Goal: Task Accomplishment & Management: Use online tool/utility

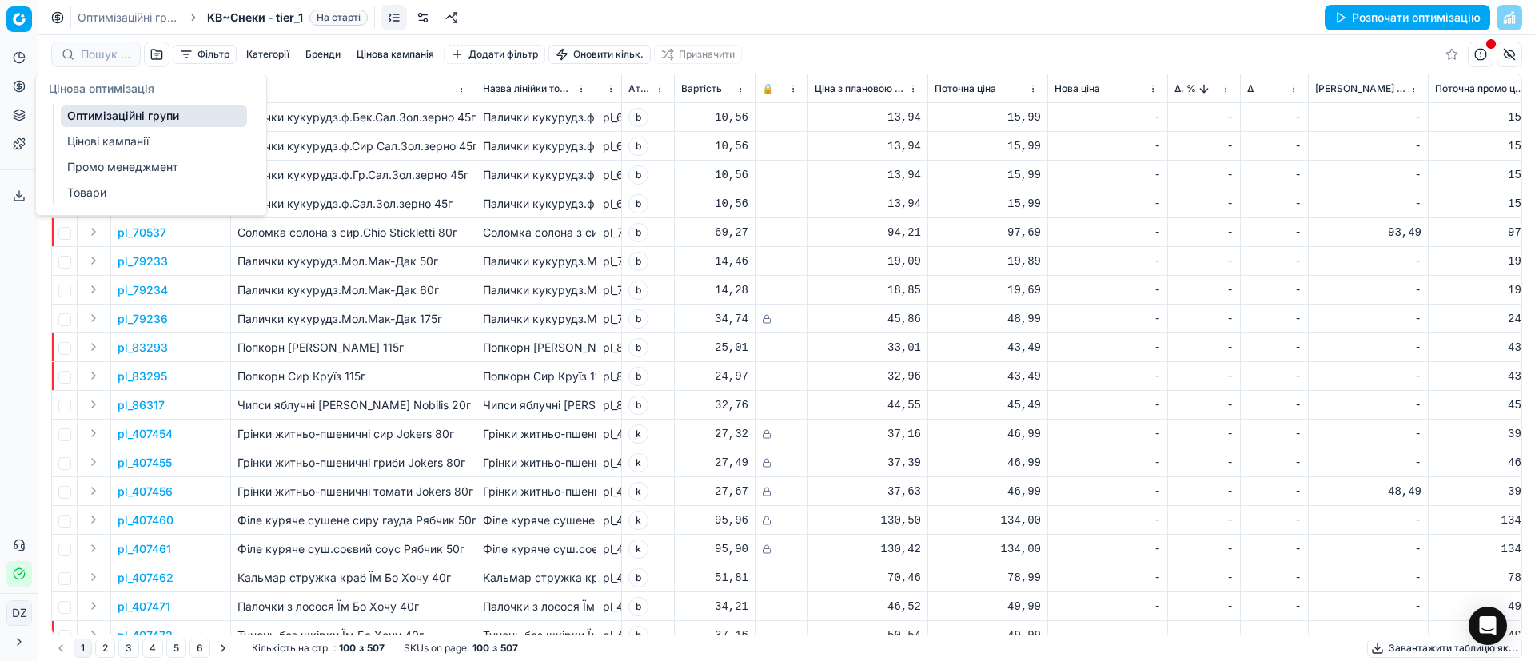
click at [26, 87] on button "Цінова оптимізація" at bounding box center [19, 87] width 26 height 26
click at [170, 122] on link "Оптимізаційні групи" at bounding box center [154, 116] width 186 height 22
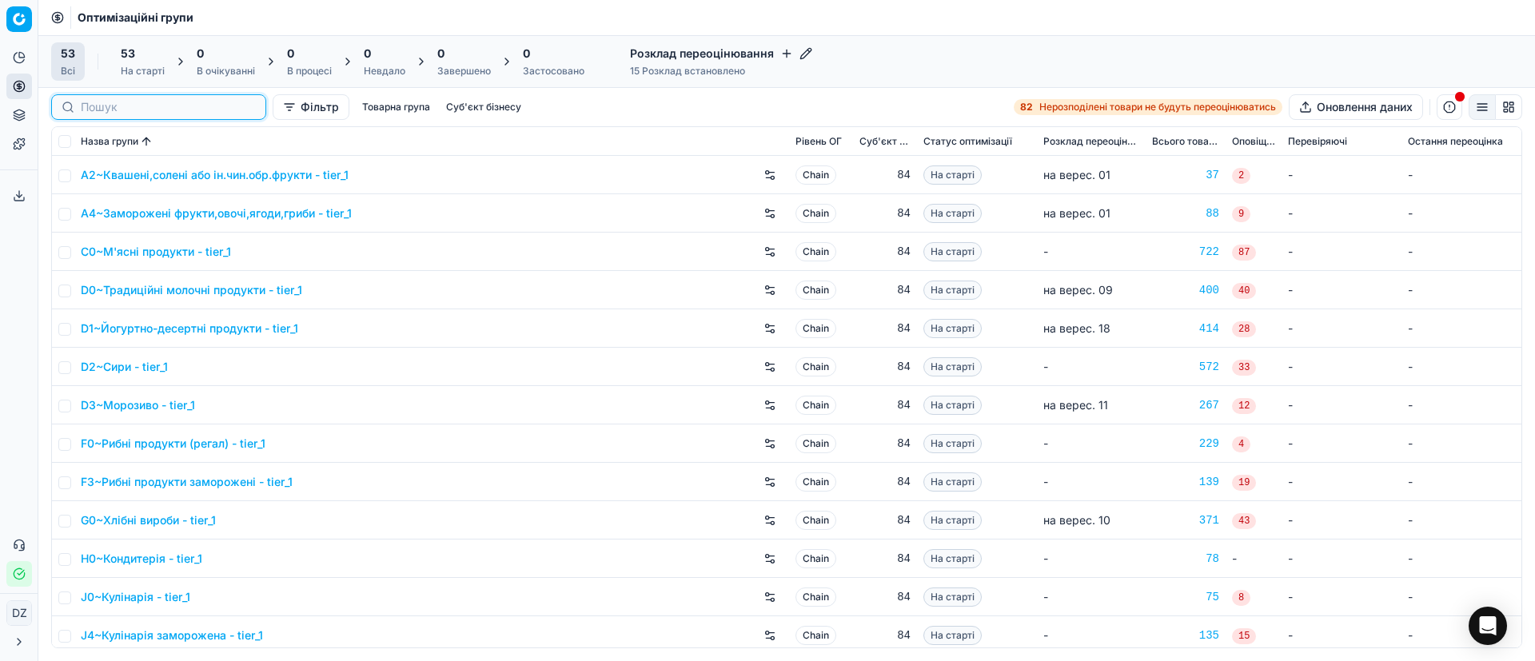
click at [91, 104] on input at bounding box center [168, 107] width 175 height 16
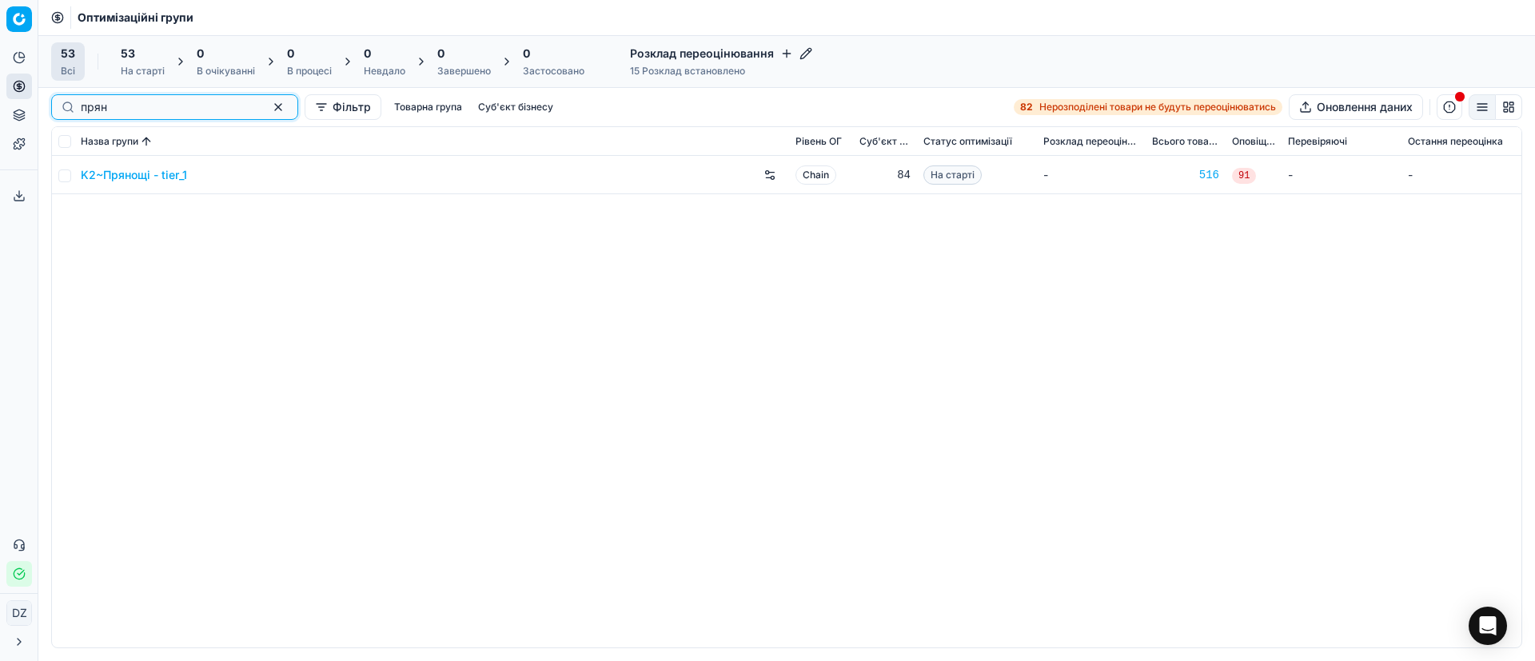
type input "прян"
click at [129, 174] on link "K2~Прянощі - tier_1" at bounding box center [134, 175] width 106 height 16
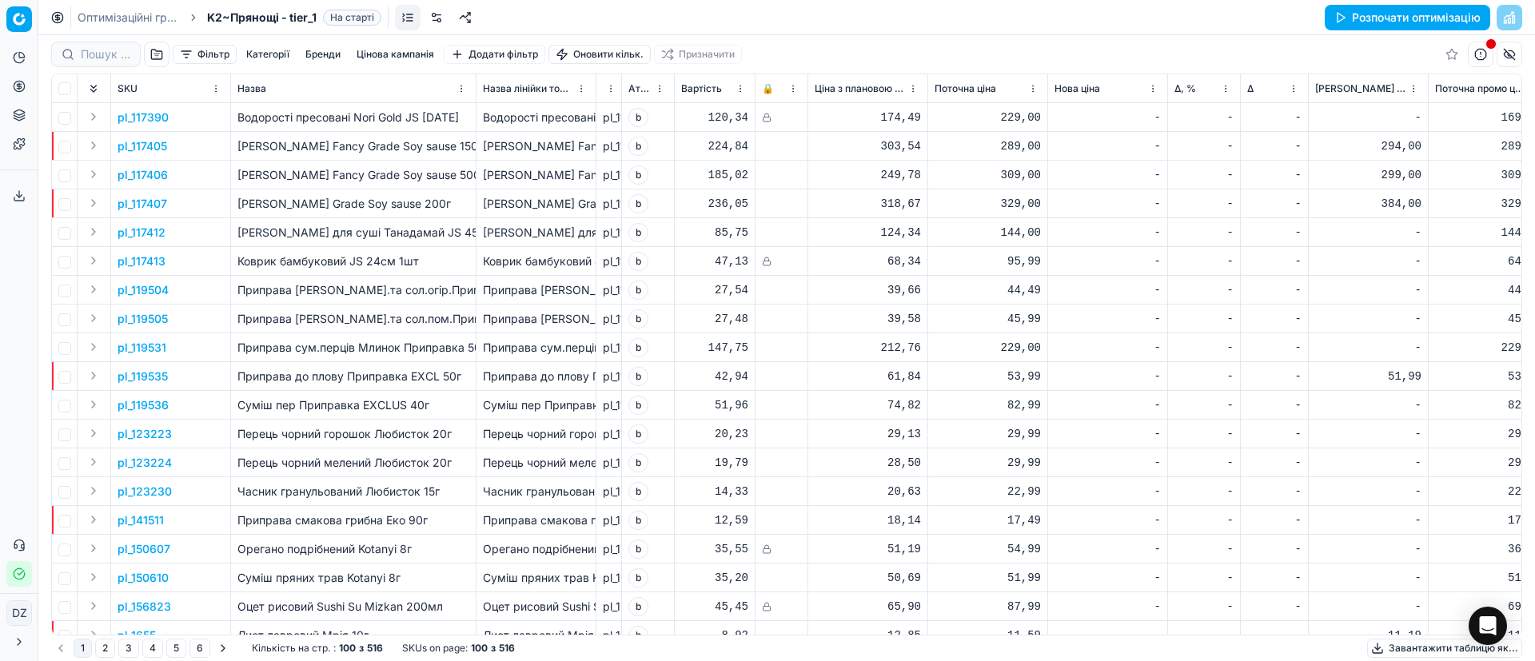
click at [1407, 20] on button "Розпочати оптимізацію" at bounding box center [1408, 18] width 166 height 26
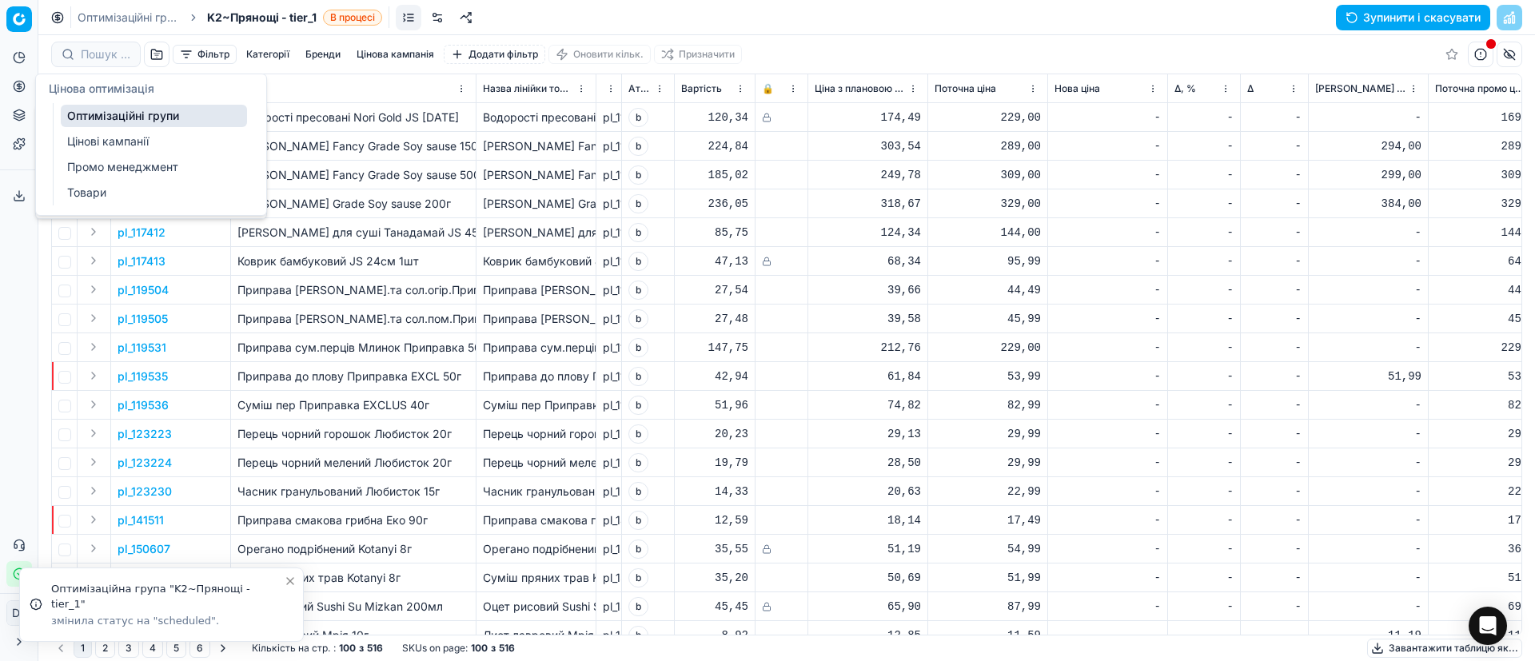
click at [17, 83] on icon at bounding box center [19, 86] width 13 height 13
click at [117, 116] on link "Оптимізаційні групи" at bounding box center [154, 116] width 186 height 22
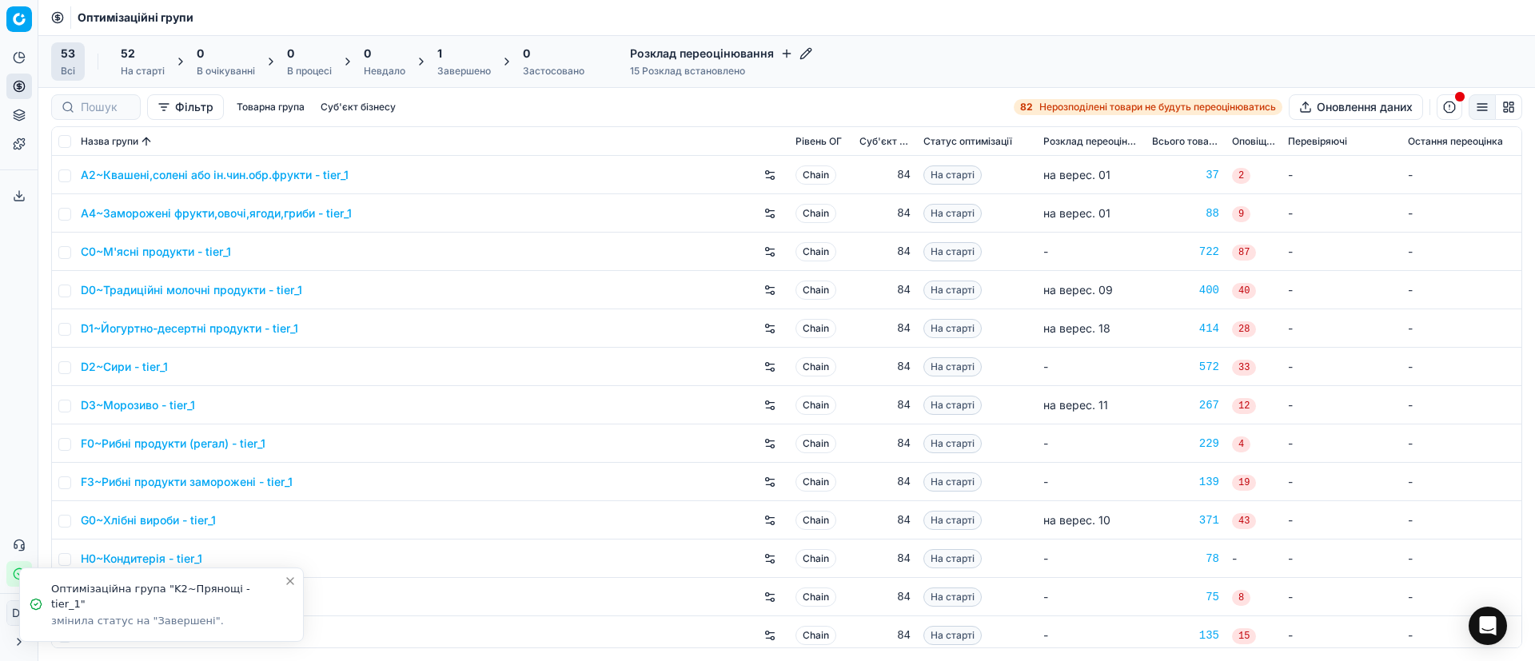
click at [434, 62] on div "1 Завершено" at bounding box center [464, 61] width 73 height 38
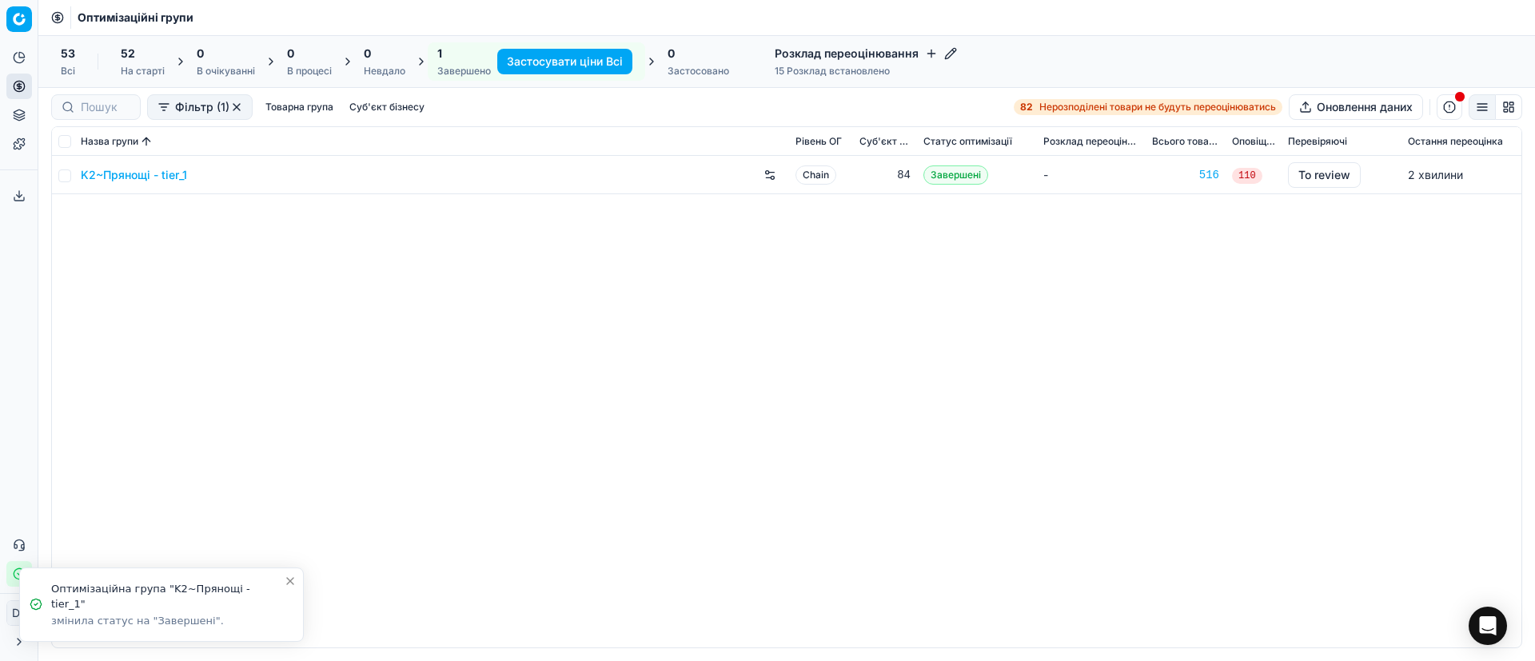
click at [130, 174] on link "K2~Прянощі - tier_1" at bounding box center [134, 175] width 106 height 16
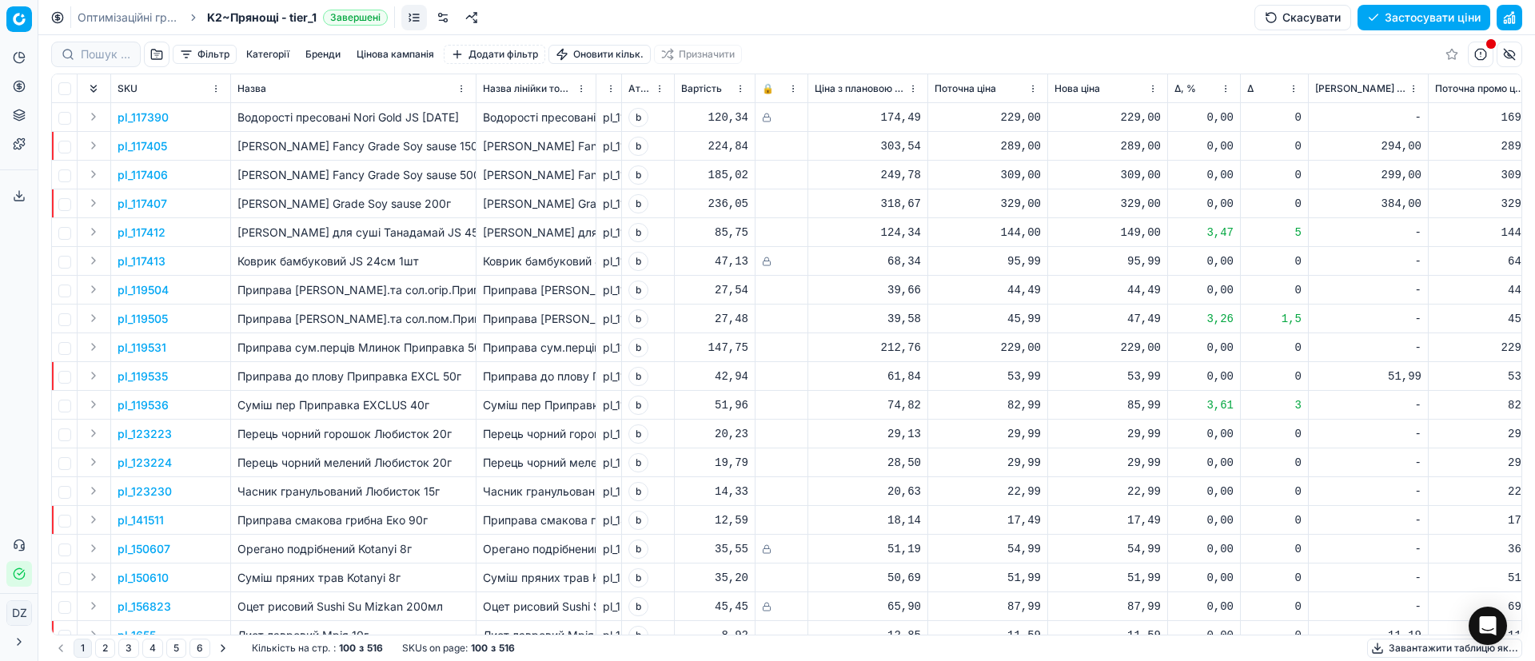
click at [411, 49] on button "Цінова кампанія" at bounding box center [395, 54] width 90 height 19
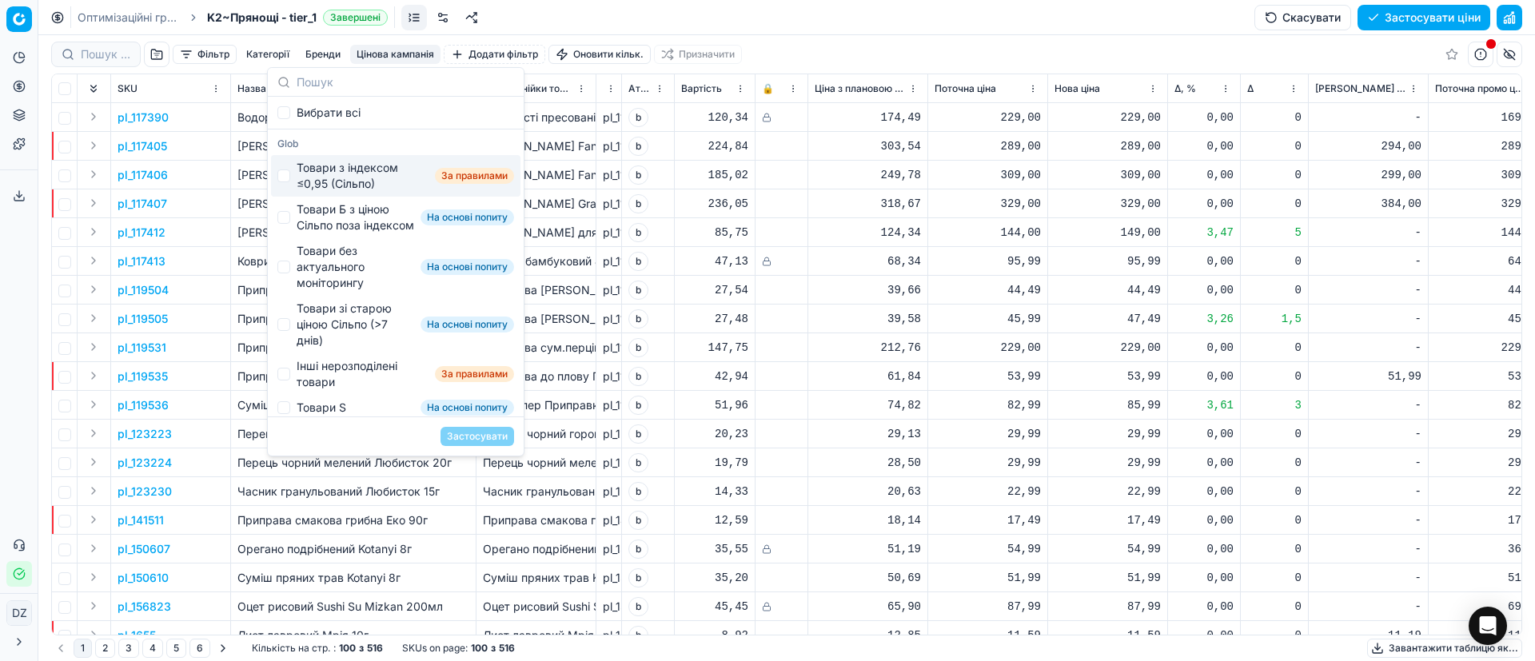
click at [312, 176] on div "Товари з індексом ≤0,95 (Сільпо)" at bounding box center [363, 176] width 132 height 32
checkbox input "true"
click at [310, 207] on div "Товари Б з ціною Сільпо поза індексом" at bounding box center [356, 218] width 118 height 32
checkbox input "true"
click at [312, 265] on div "Товари без актуального моніторингу" at bounding box center [356, 267] width 118 height 48
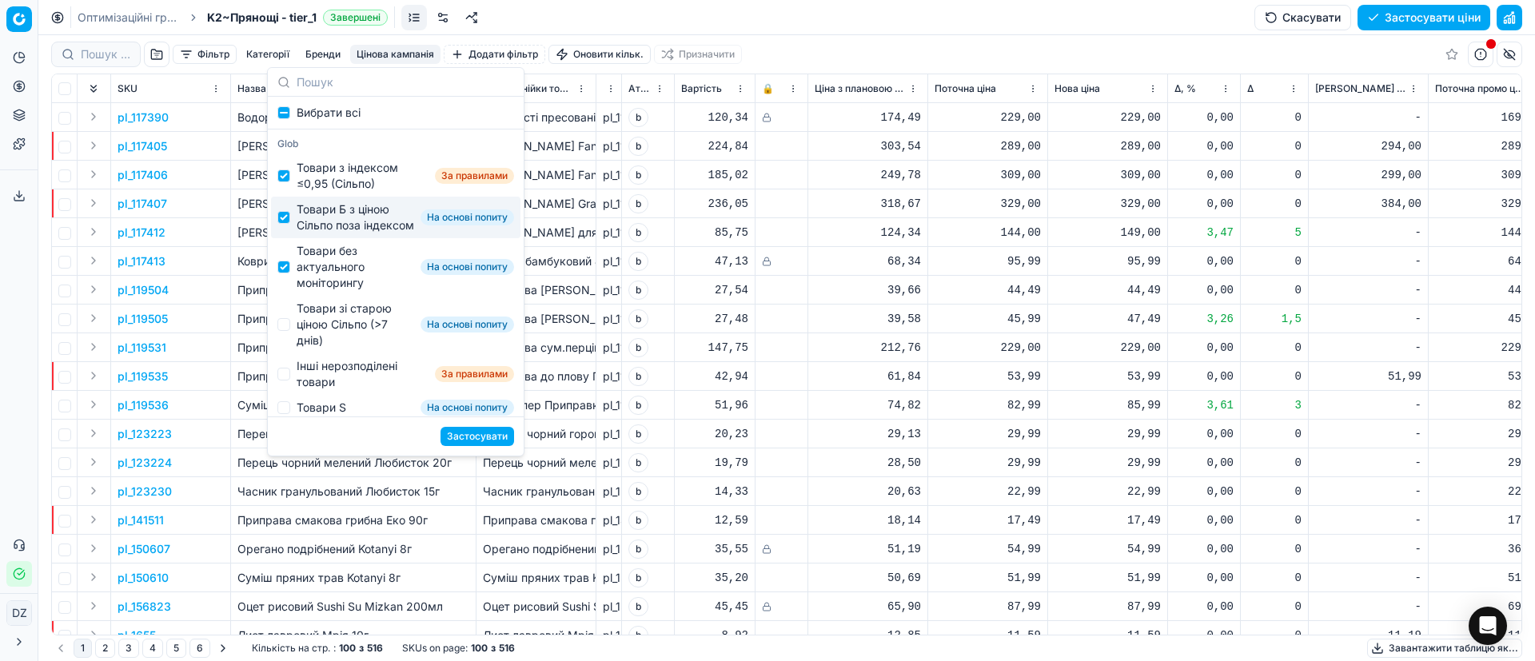
checkbox input "true"
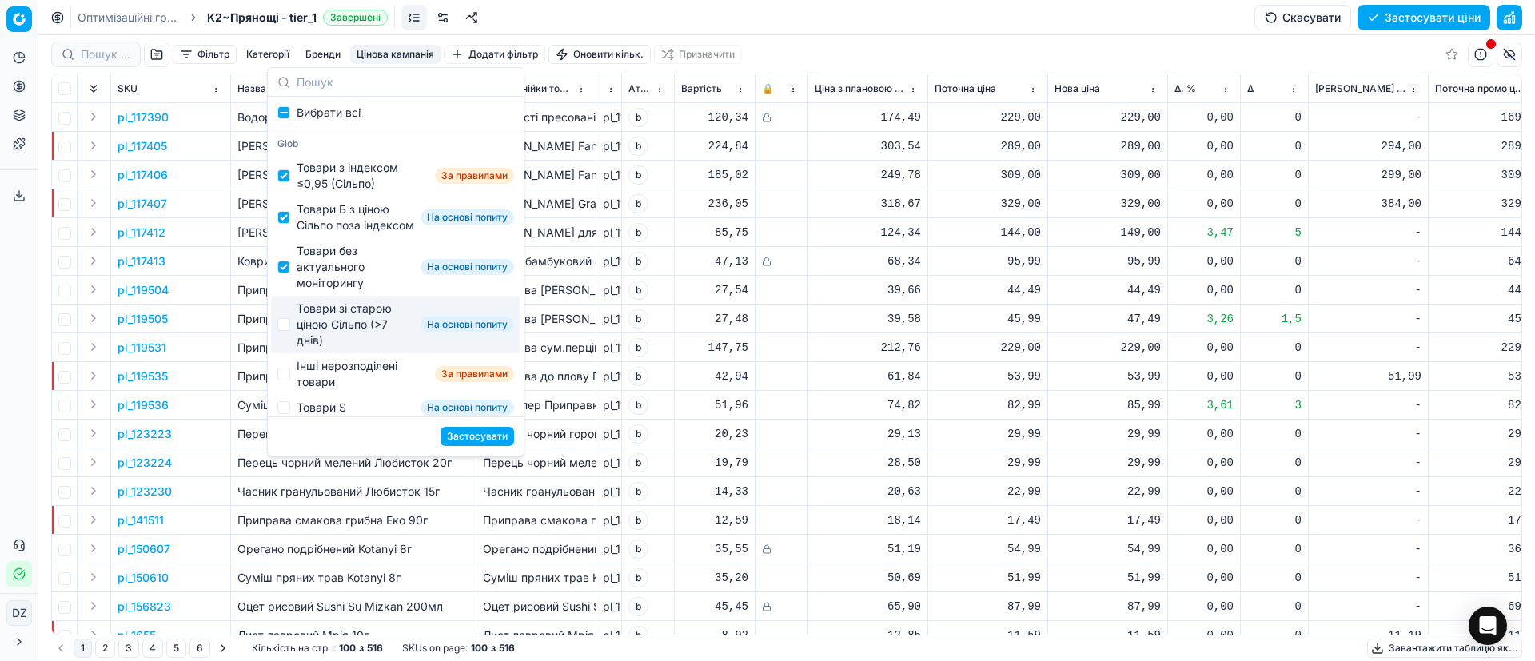
click at [321, 333] on div "Товари зі старою ціною Сільпо (>7 днів)" at bounding box center [356, 325] width 118 height 48
checkbox input "true"
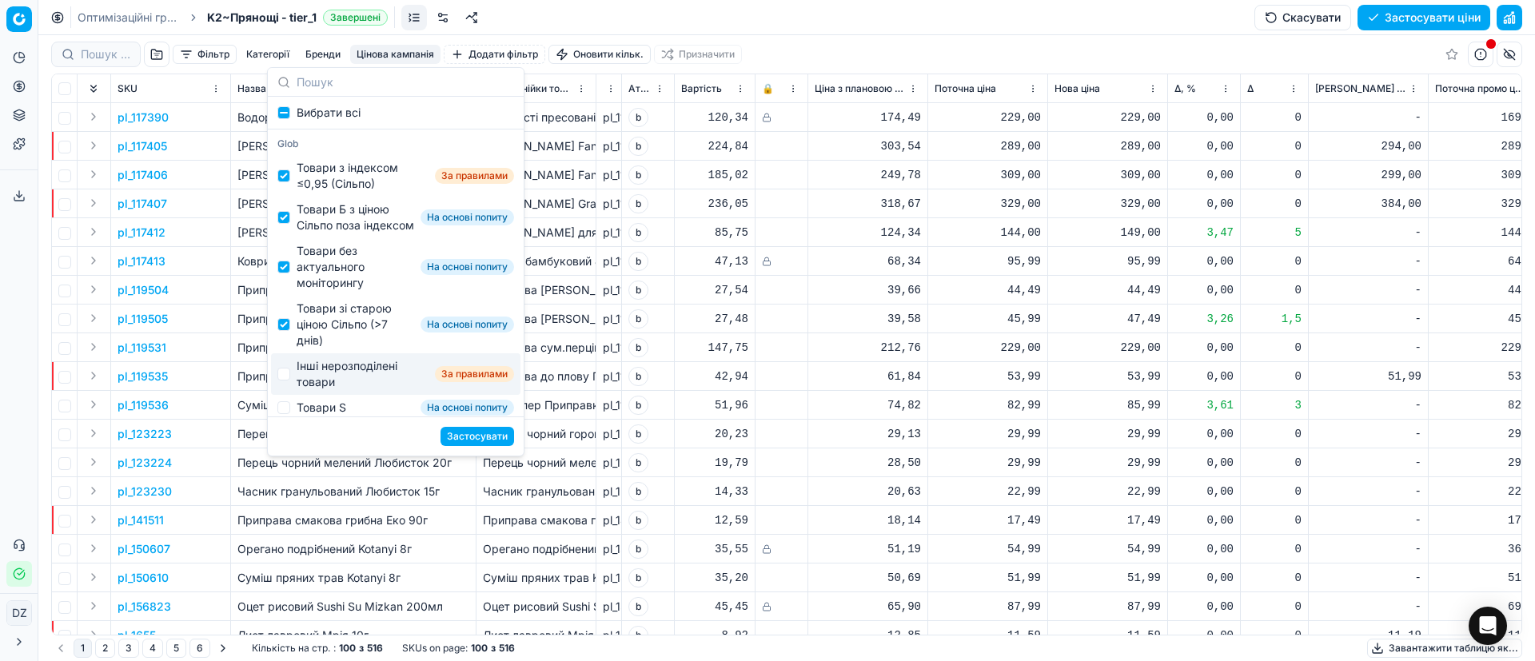
drag, startPoint x: 324, startPoint y: 385, endPoint x: 326, endPoint y: 393, distance: 8.3
click at [325, 390] on div "Інші нерозподілені товари" at bounding box center [363, 374] width 132 height 32
checkbox input "true"
click at [484, 437] on button "Застосувати" at bounding box center [478, 436] width 74 height 19
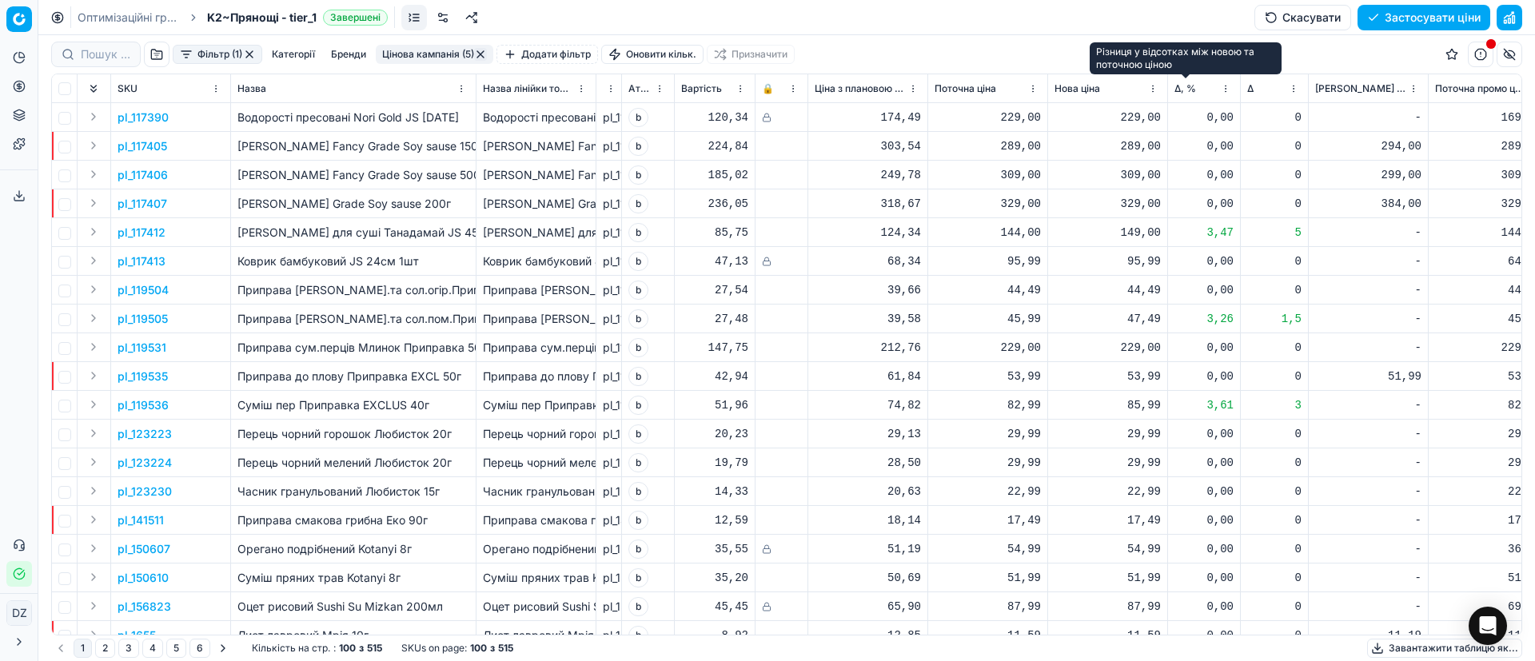
click at [1177, 85] on span "Δ, %" at bounding box center [1186, 88] width 22 height 13
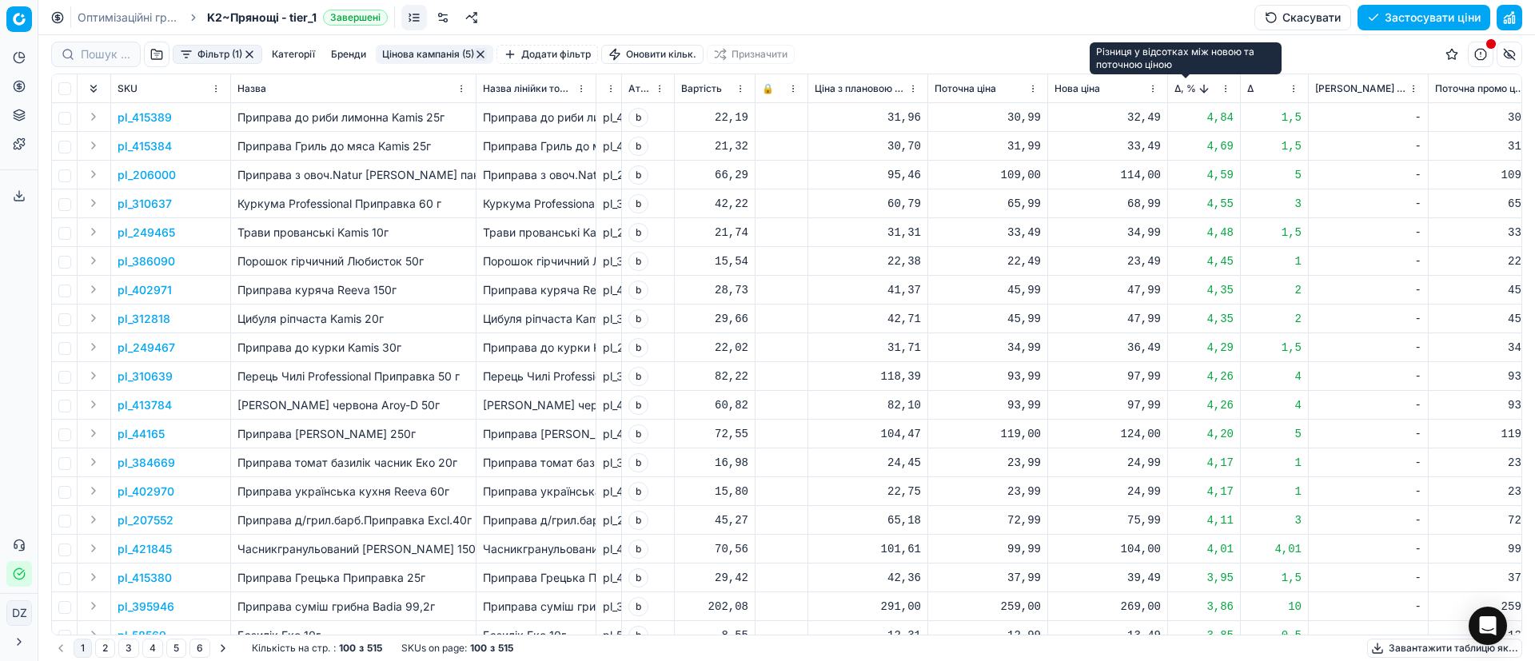
click at [1176, 90] on span "Δ, %" at bounding box center [1186, 88] width 22 height 13
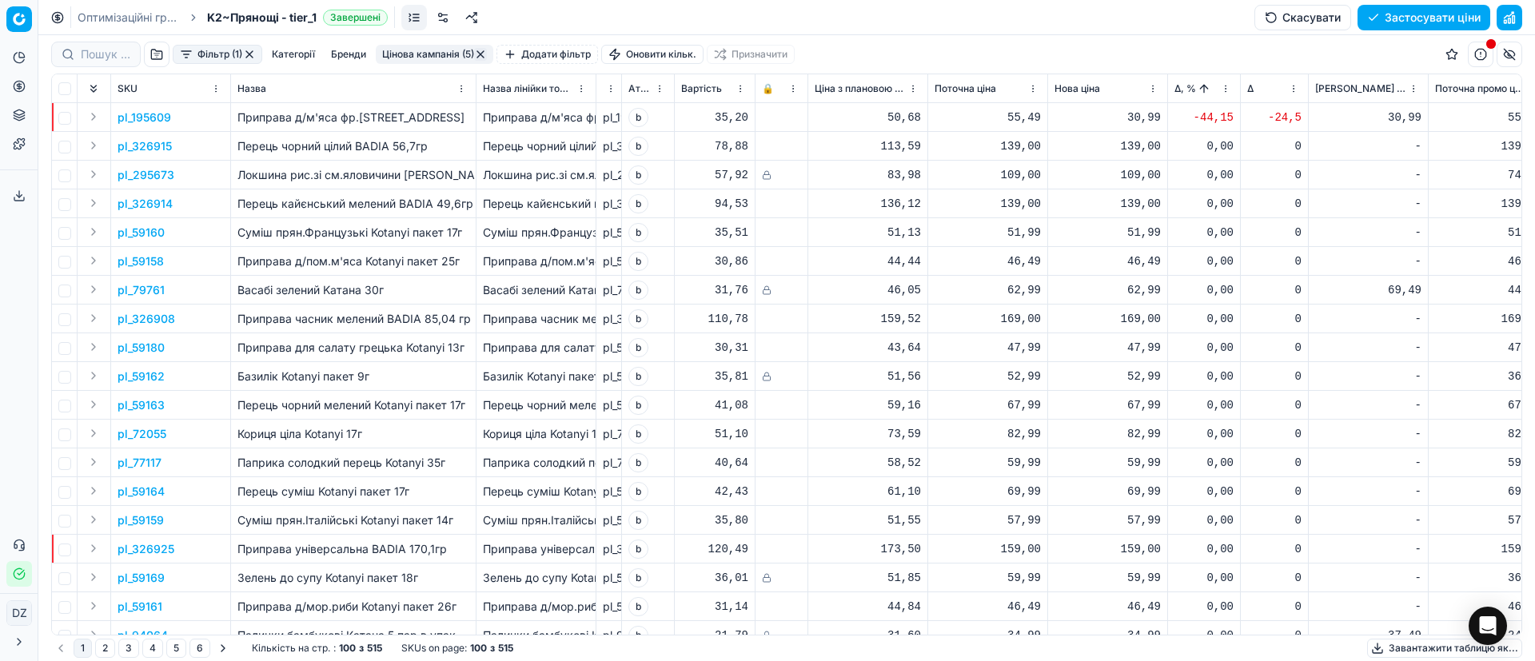
click at [150, 115] on p "pl_195609" at bounding box center [145, 118] width 54 height 16
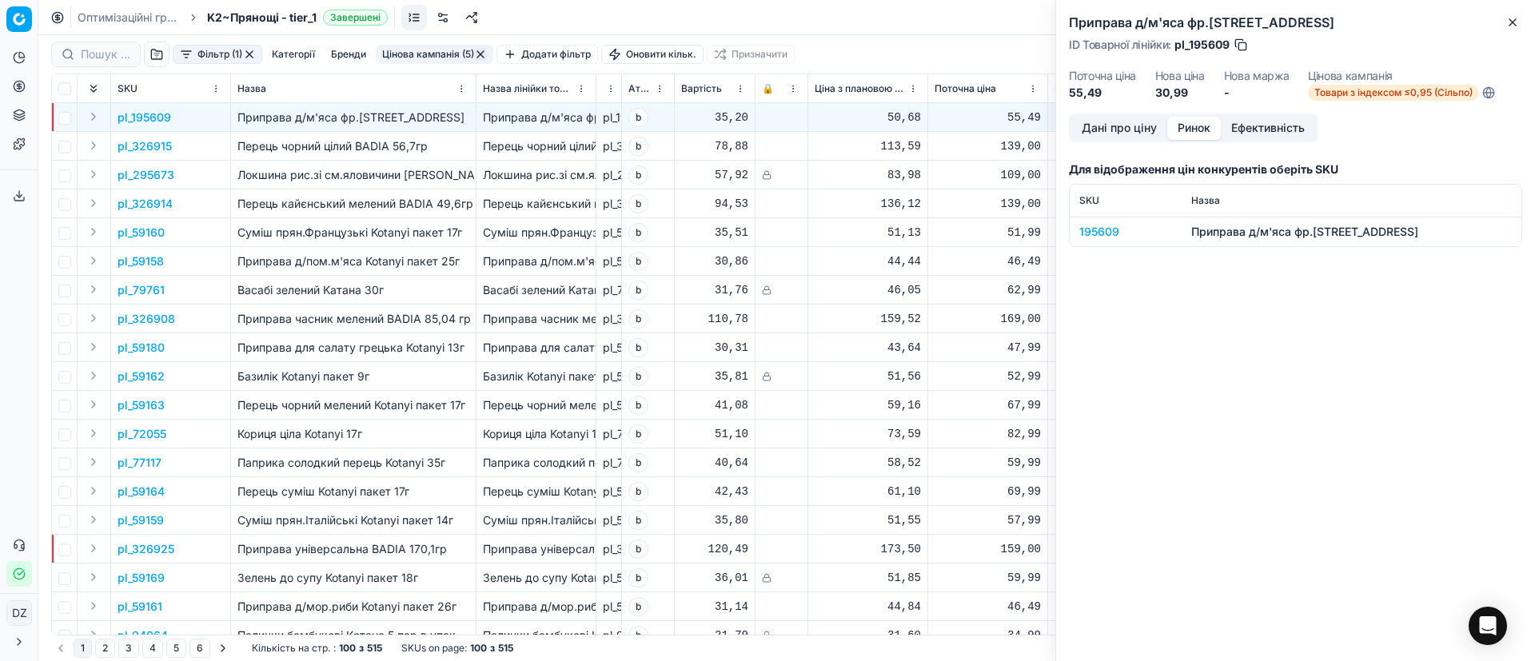
click at [1208, 127] on button "Ринок" at bounding box center [1195, 128] width 54 height 23
click at [1098, 230] on div "195609" at bounding box center [1126, 232] width 93 height 16
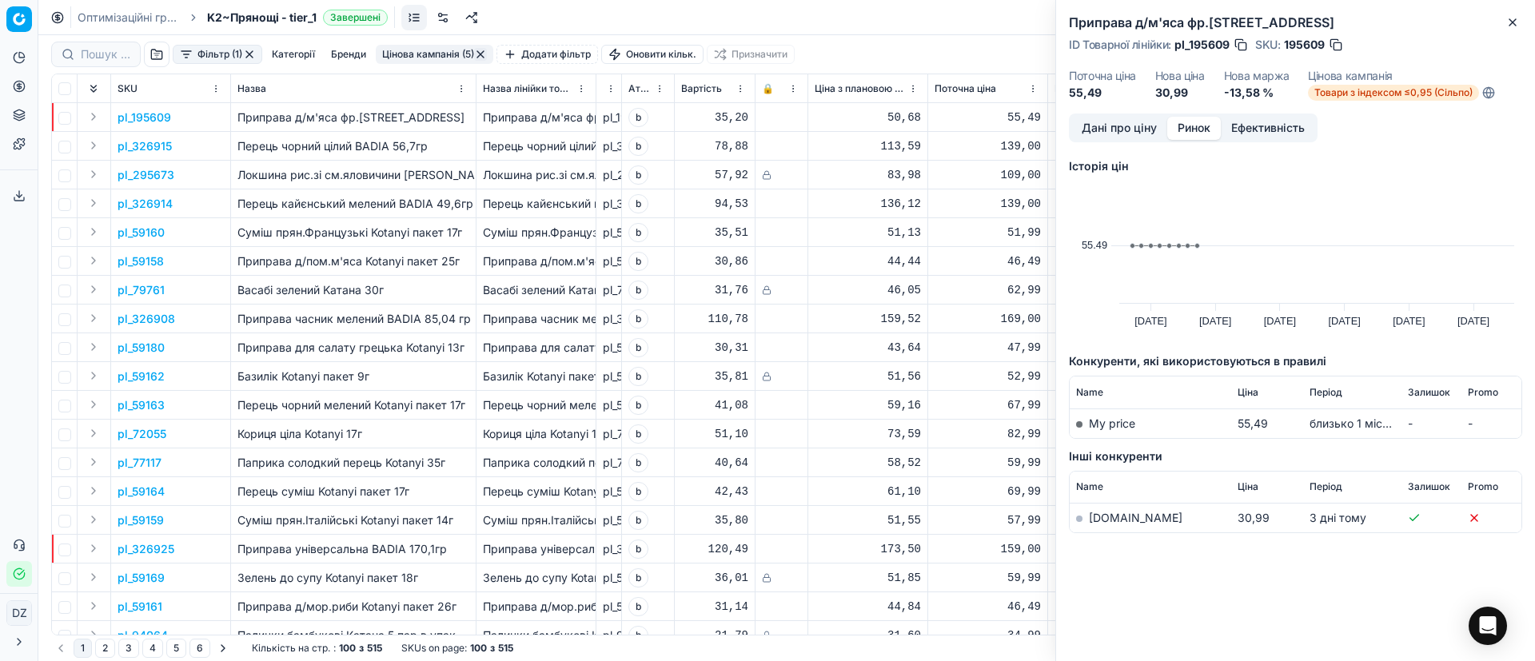
click at [1080, 513] on td "[DOMAIN_NAME]" at bounding box center [1151, 519] width 162 height 30
click at [1097, 513] on link "[DOMAIN_NAME]" at bounding box center [1136, 518] width 94 height 14
click at [1511, 21] on icon "button" at bounding box center [1513, 22] width 13 height 13
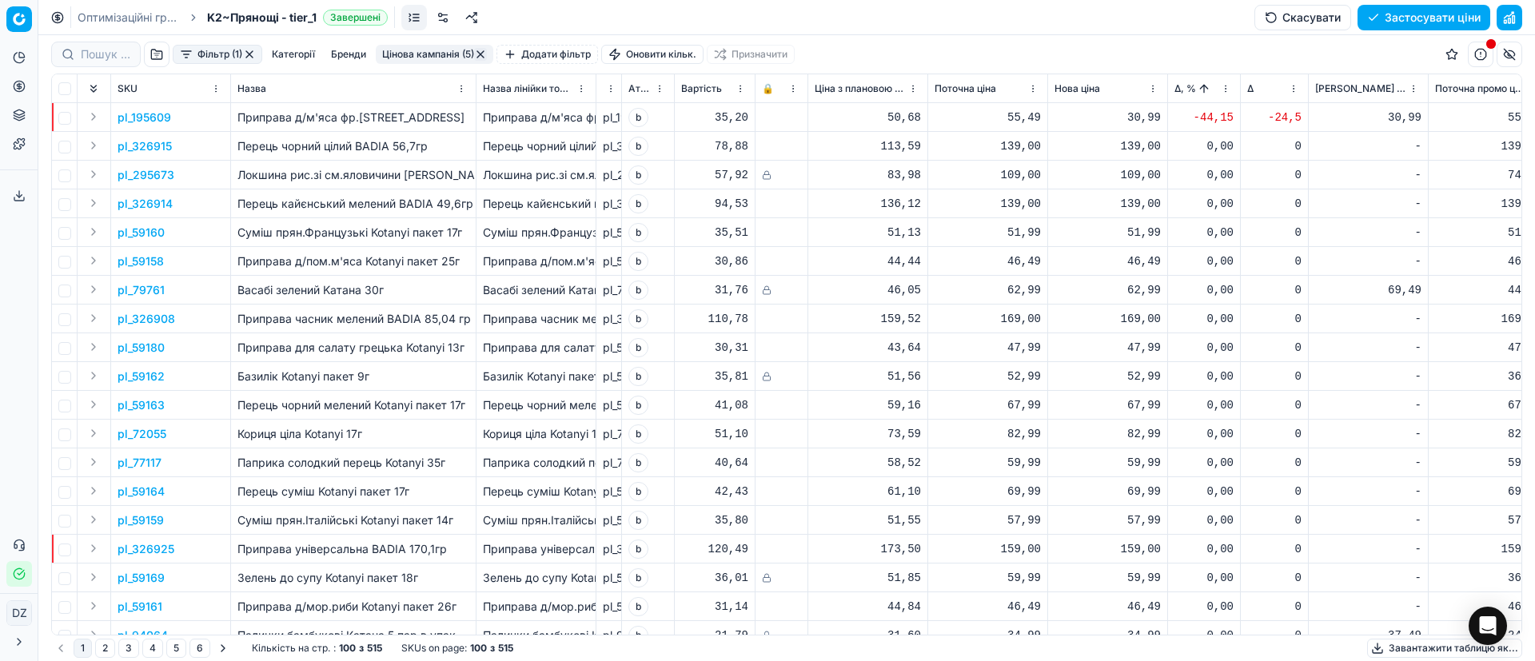
click at [1140, 119] on div "30,99" at bounding box center [1108, 118] width 106 height 16
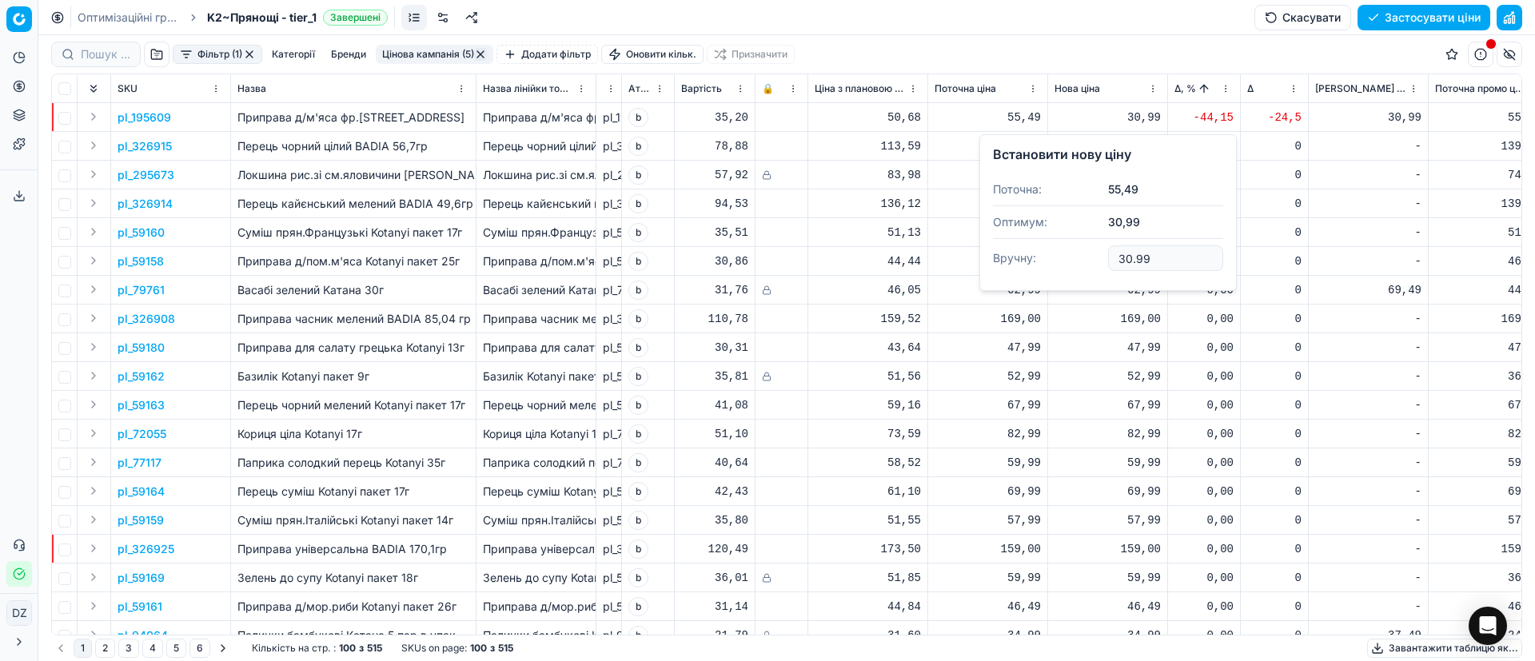
drag, startPoint x: 1182, startPoint y: 255, endPoint x: 1077, endPoint y: 258, distance: 104.8
click at [1077, 258] on dl "Поточна: 55,49 Оптимум: 30,99 Вручну: 30.99" at bounding box center [1108, 226] width 230 height 104
type input "39.99"
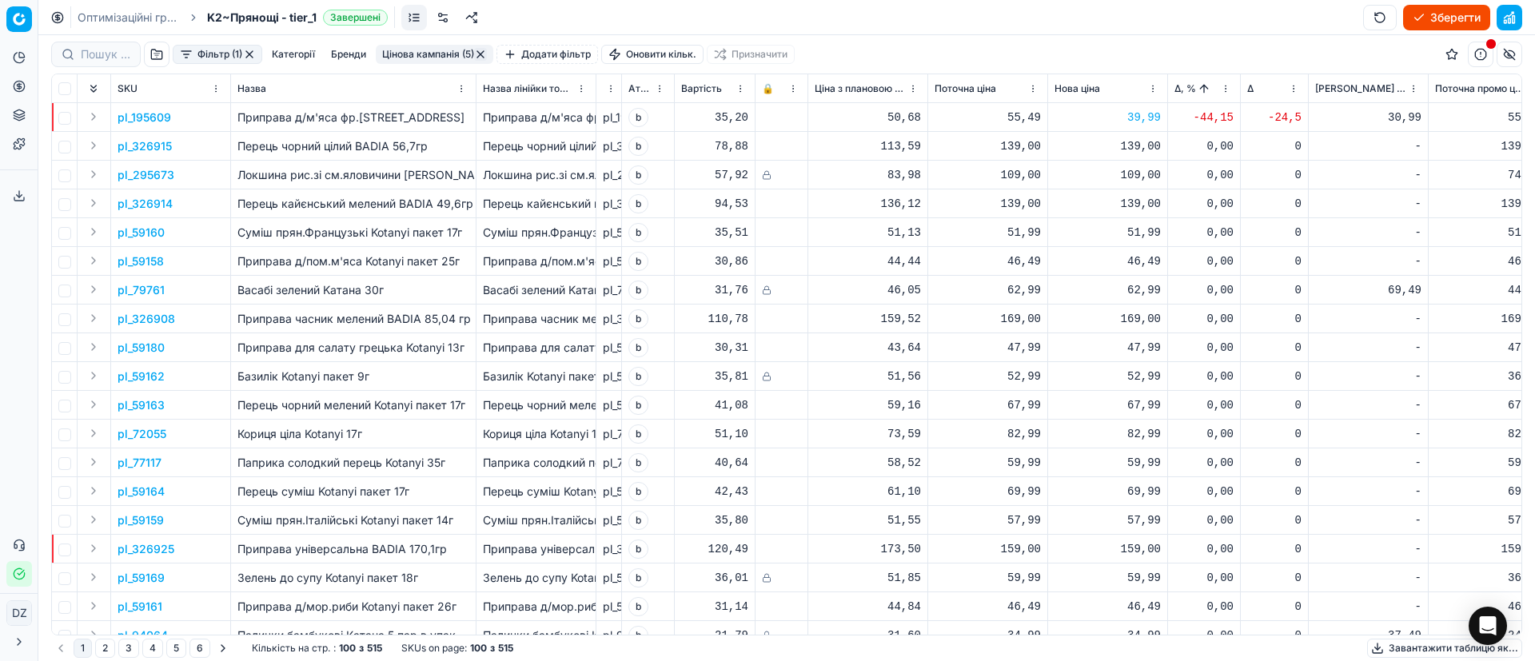
click at [1144, 118] on div "39,99" at bounding box center [1108, 118] width 106 height 16
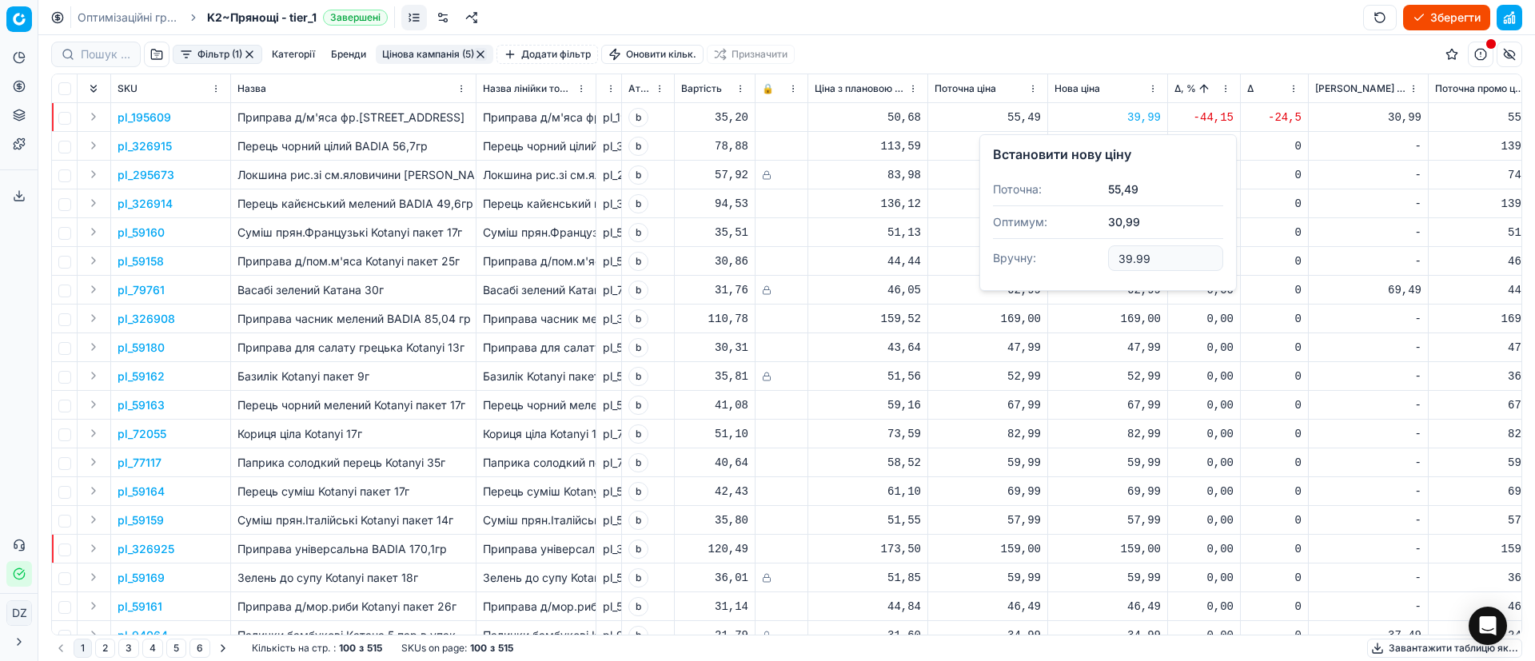
drag, startPoint x: 1165, startPoint y: 258, endPoint x: 1078, endPoint y: 268, distance: 87.7
click at [1078, 268] on dl "Поточна: 55,49 Оптимум: 30,99 Вручну: 39.99" at bounding box center [1108, 226] width 230 height 104
type input "34.99"
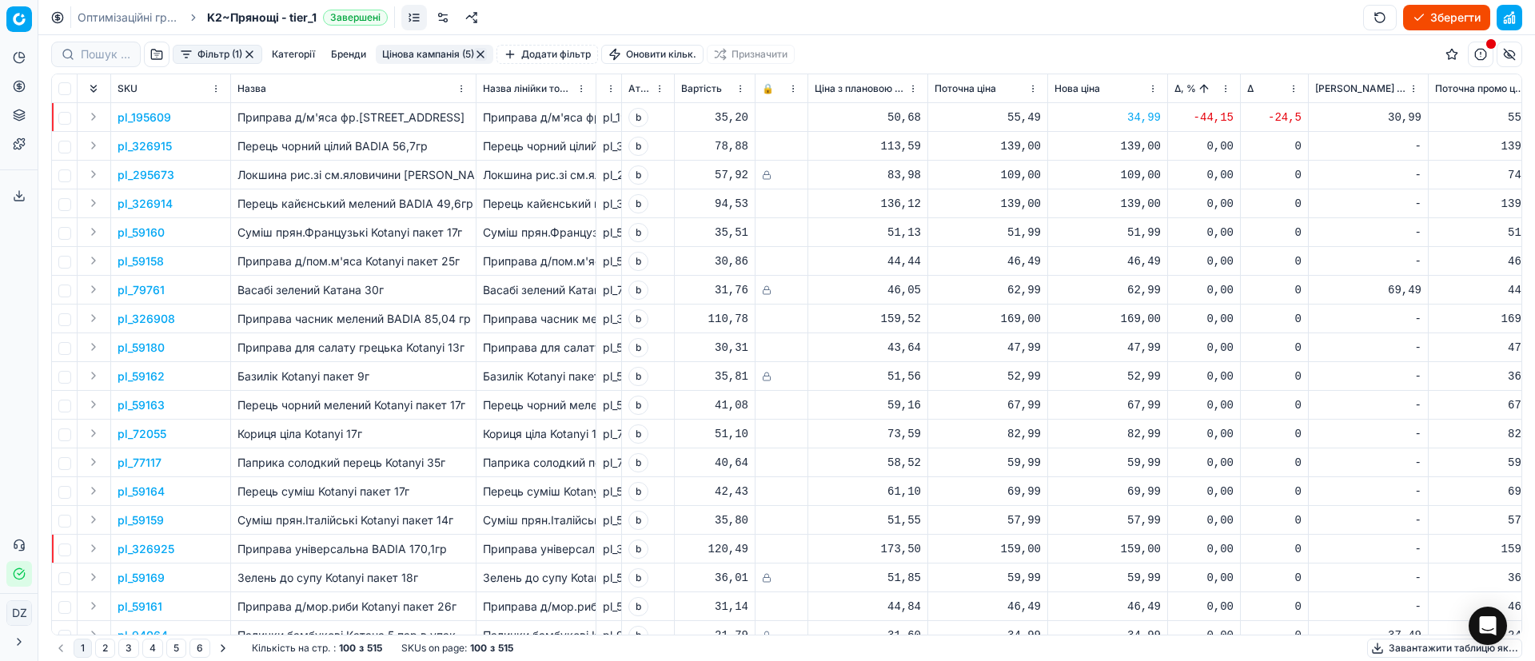
click at [485, 50] on button "button" at bounding box center [480, 54] width 13 height 13
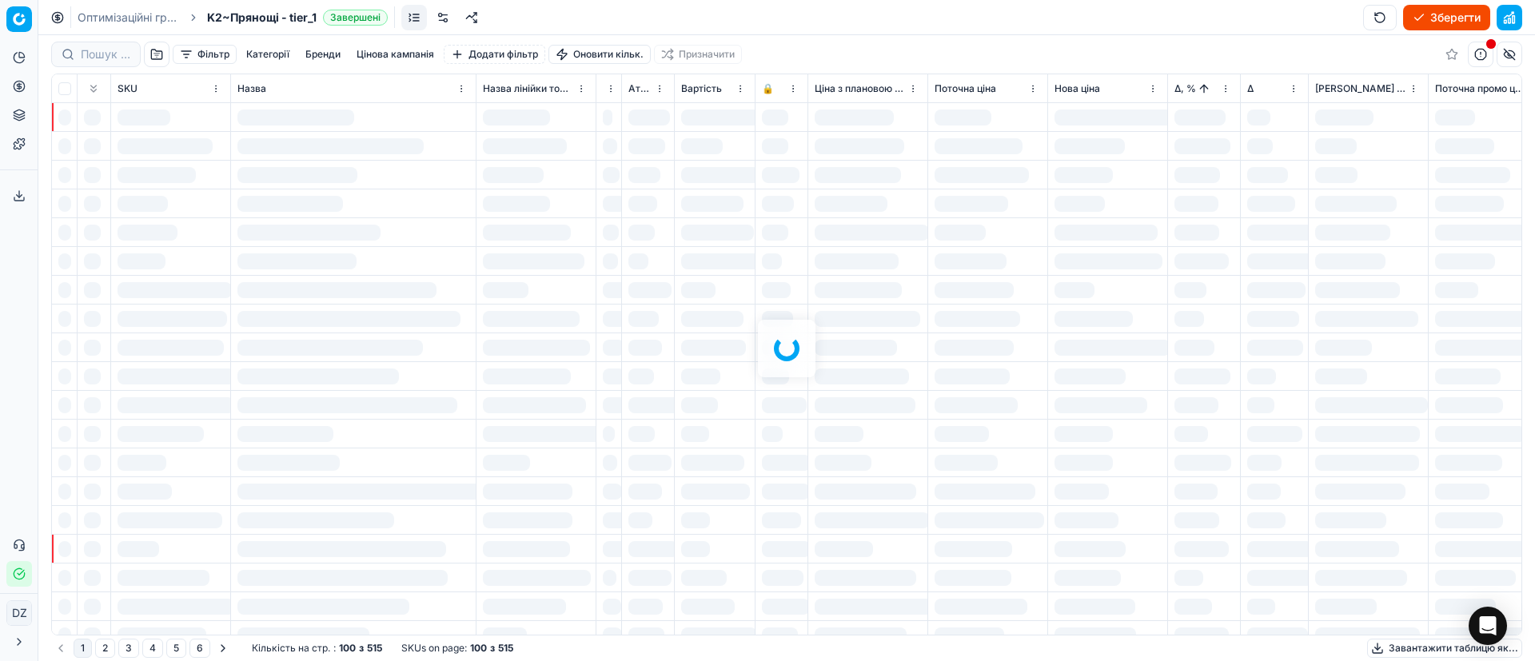
click at [1040, 238] on div at bounding box center [786, 348] width 1497 height 626
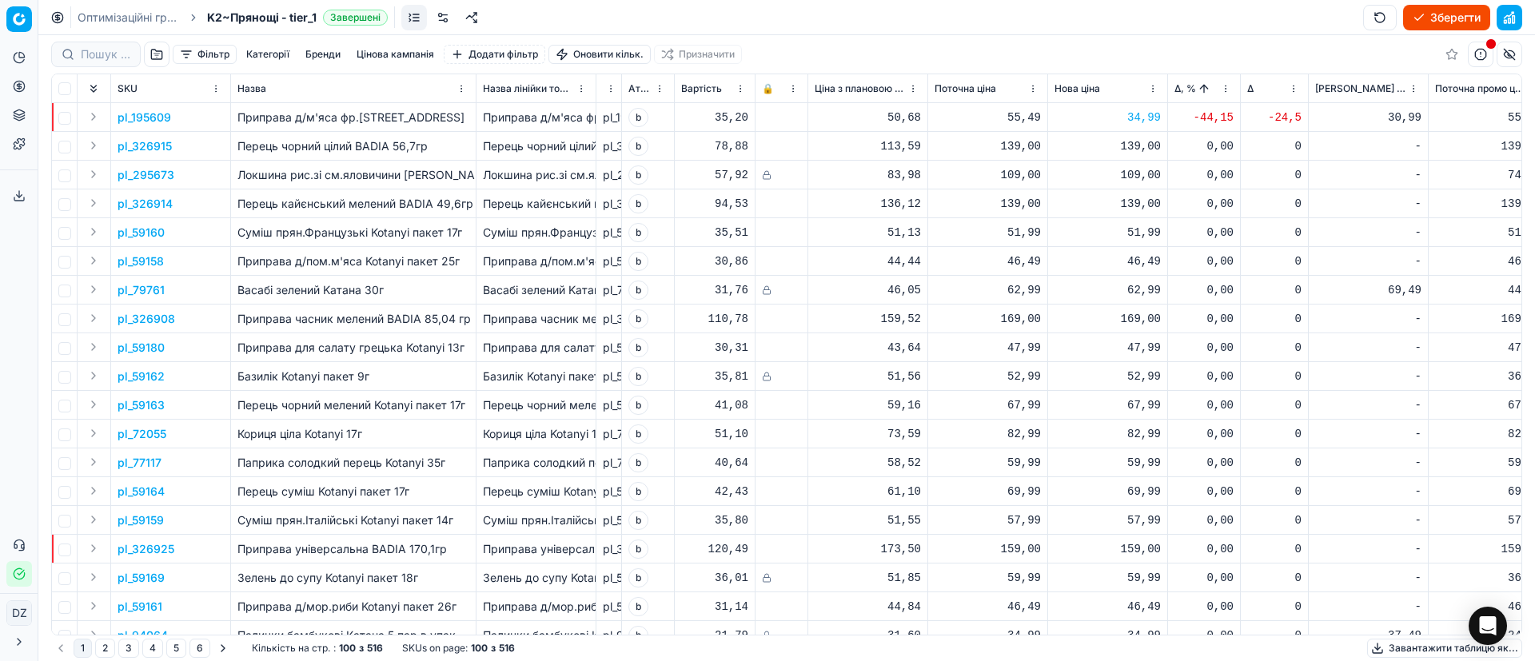
click at [390, 58] on button "Цінова кампанія" at bounding box center [395, 54] width 90 height 19
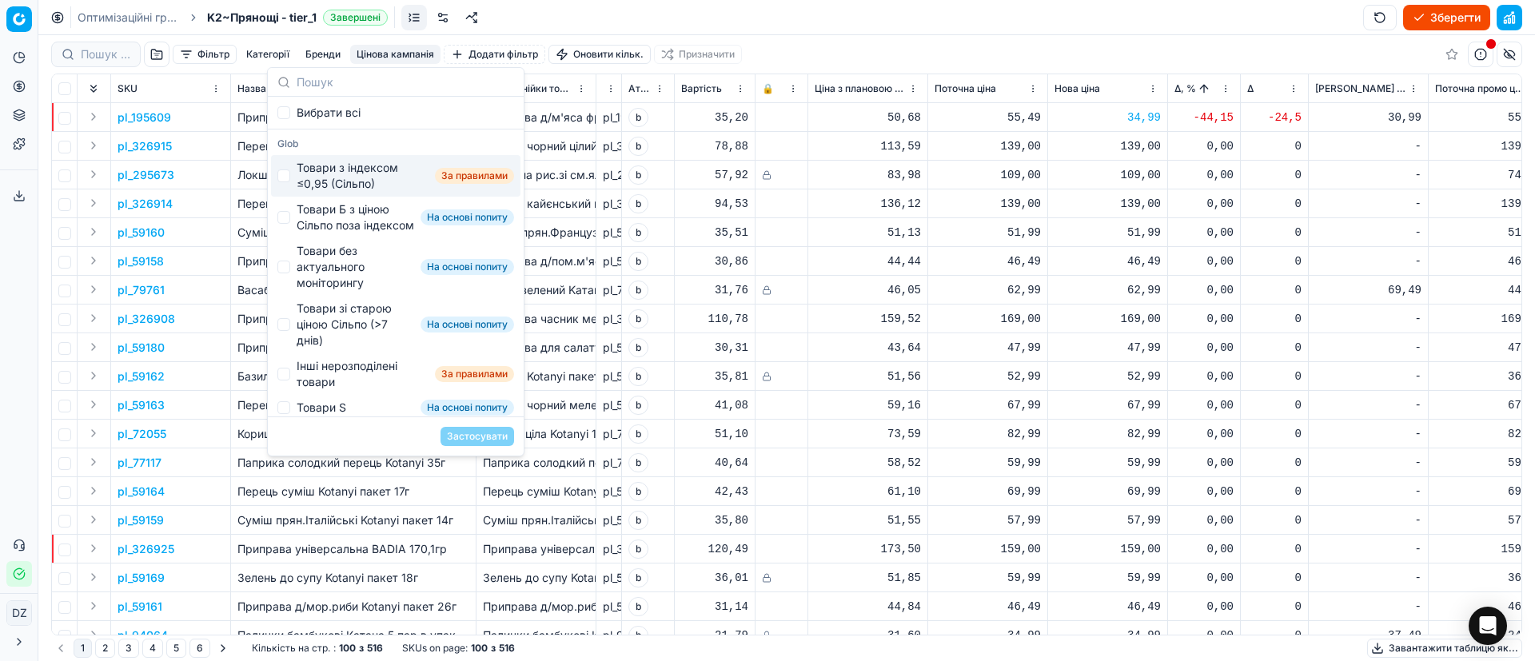
click at [317, 171] on div "Товари з індексом ≤0,95 (Сільпо)" at bounding box center [363, 176] width 132 height 32
checkbox input "true"
click at [473, 438] on button "Застосувати" at bounding box center [478, 436] width 74 height 19
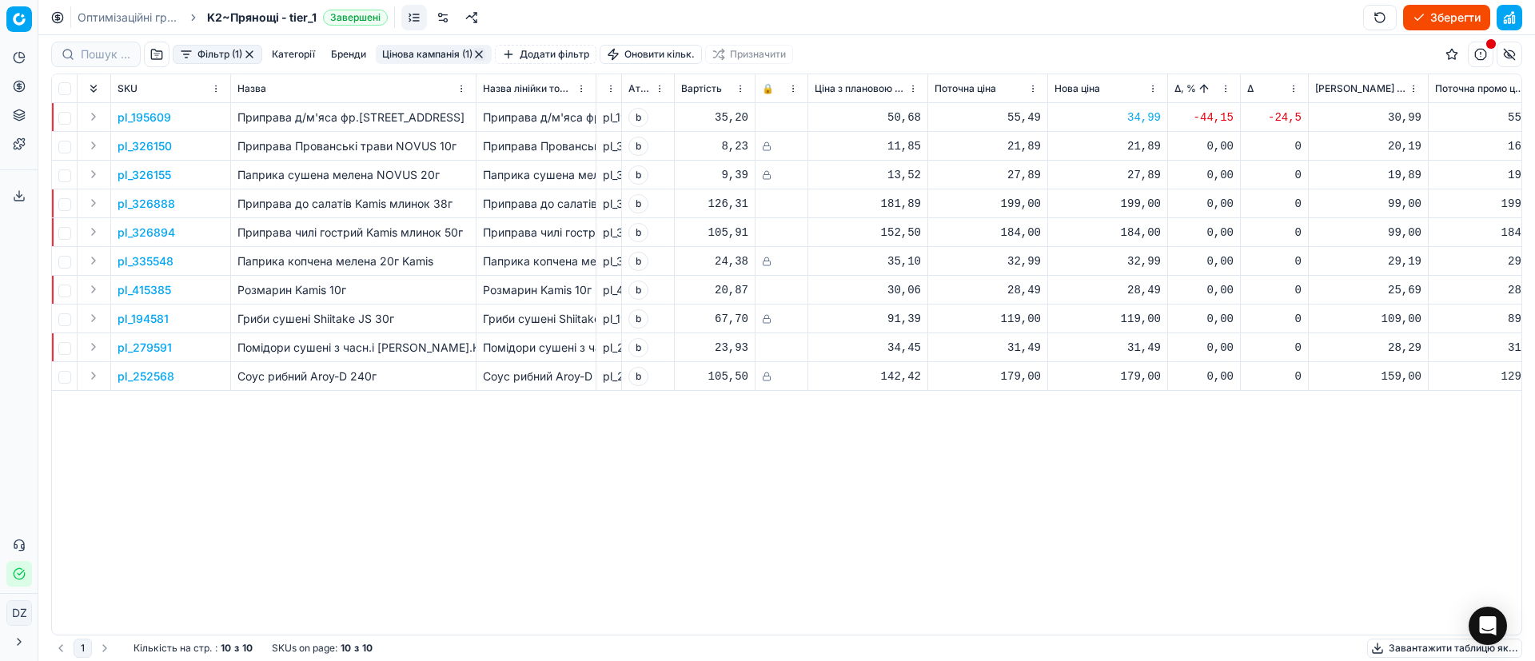
click at [135, 173] on p "pl_326155" at bounding box center [145, 175] width 54 height 16
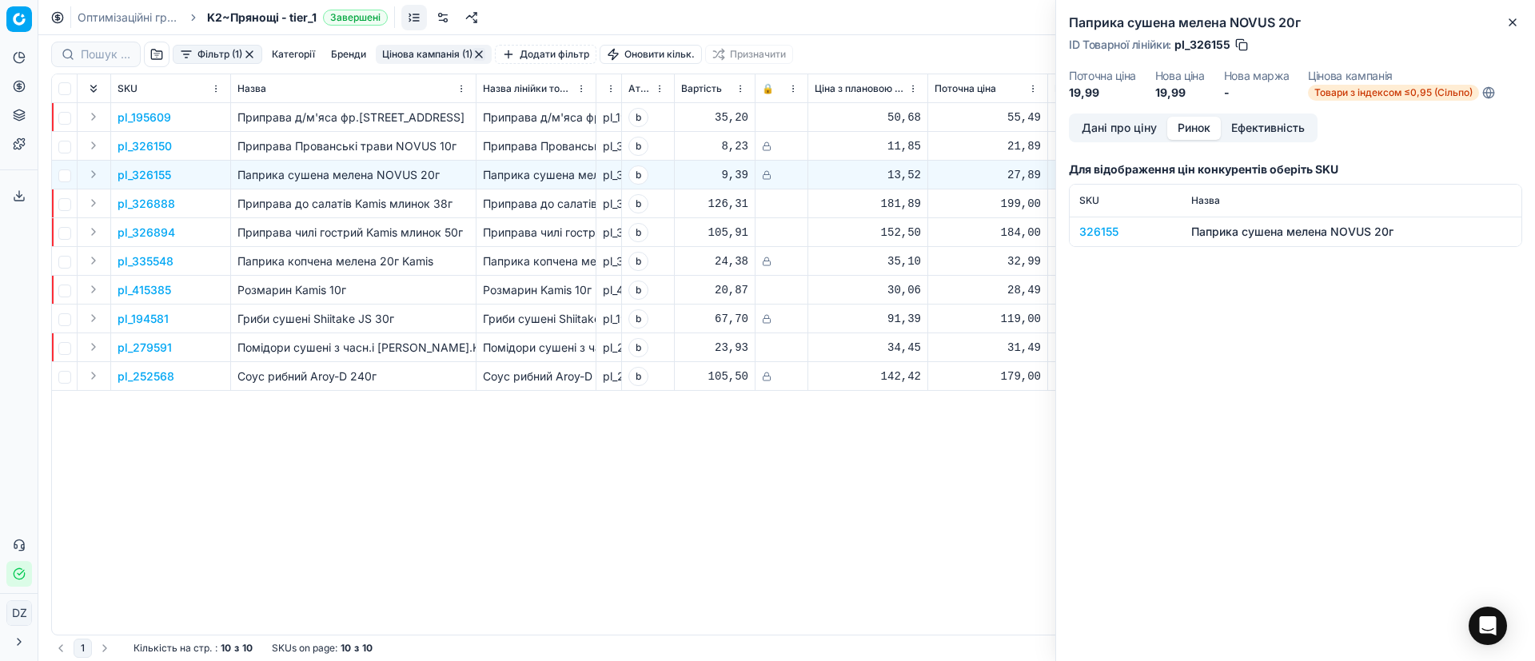
click at [1179, 129] on button "Ринок" at bounding box center [1195, 128] width 54 height 23
click at [886, 509] on div "pl_195609 Приправа д/м'яса фр.гiр.Приправка 30г Приправа д/м'яса фр.гiр.Приправ…" at bounding box center [787, 369] width 1470 height 532
click at [1511, 22] on icon "button" at bounding box center [1513, 22] width 13 height 13
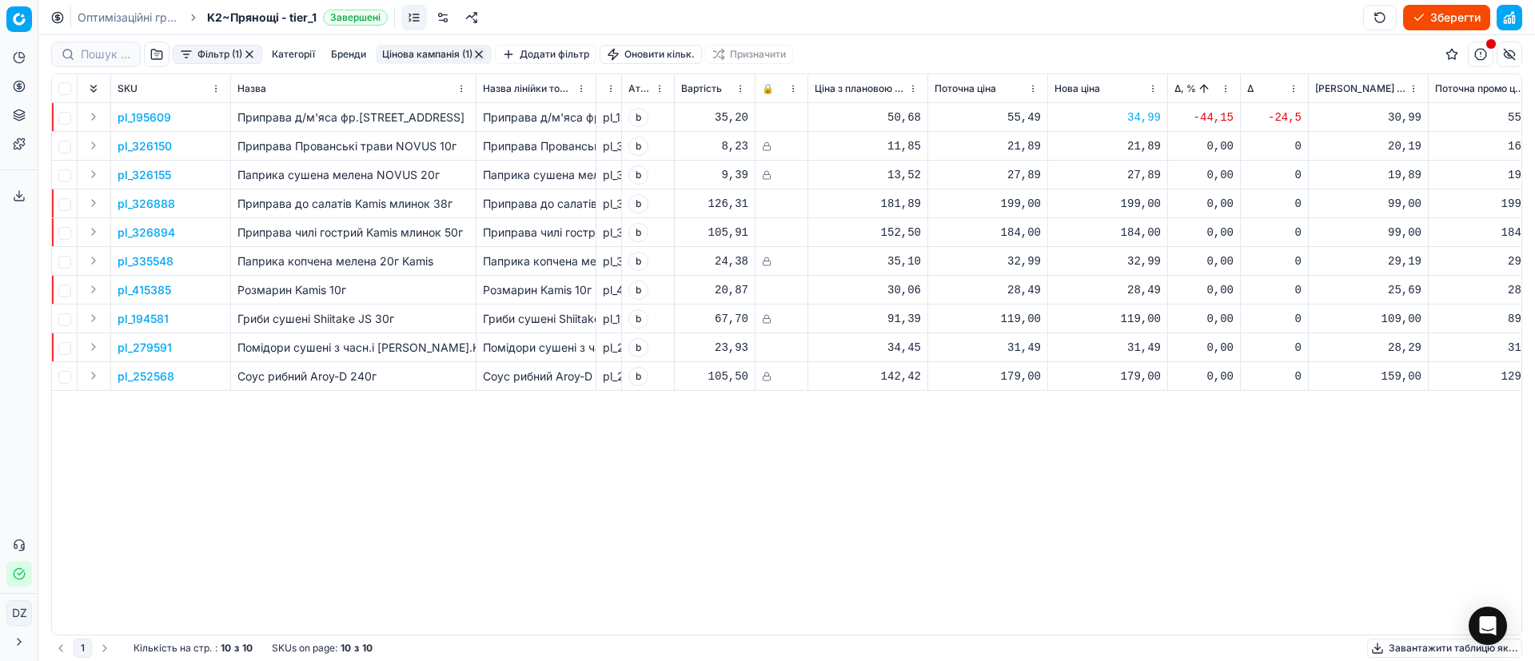
click at [142, 204] on p "pl_326888" at bounding box center [147, 204] width 58 height 16
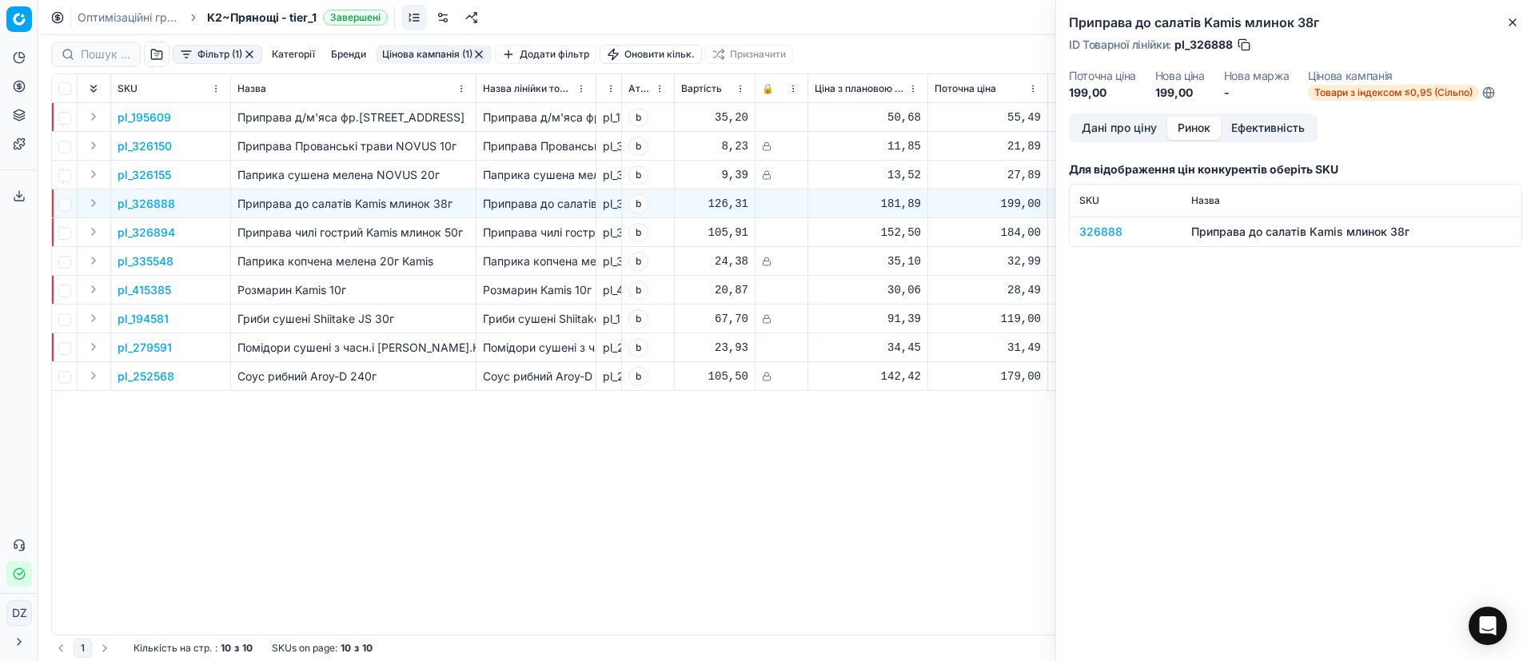
click at [1181, 129] on button "Ринок" at bounding box center [1195, 128] width 54 height 23
click at [1098, 230] on div "326888" at bounding box center [1126, 232] width 93 height 16
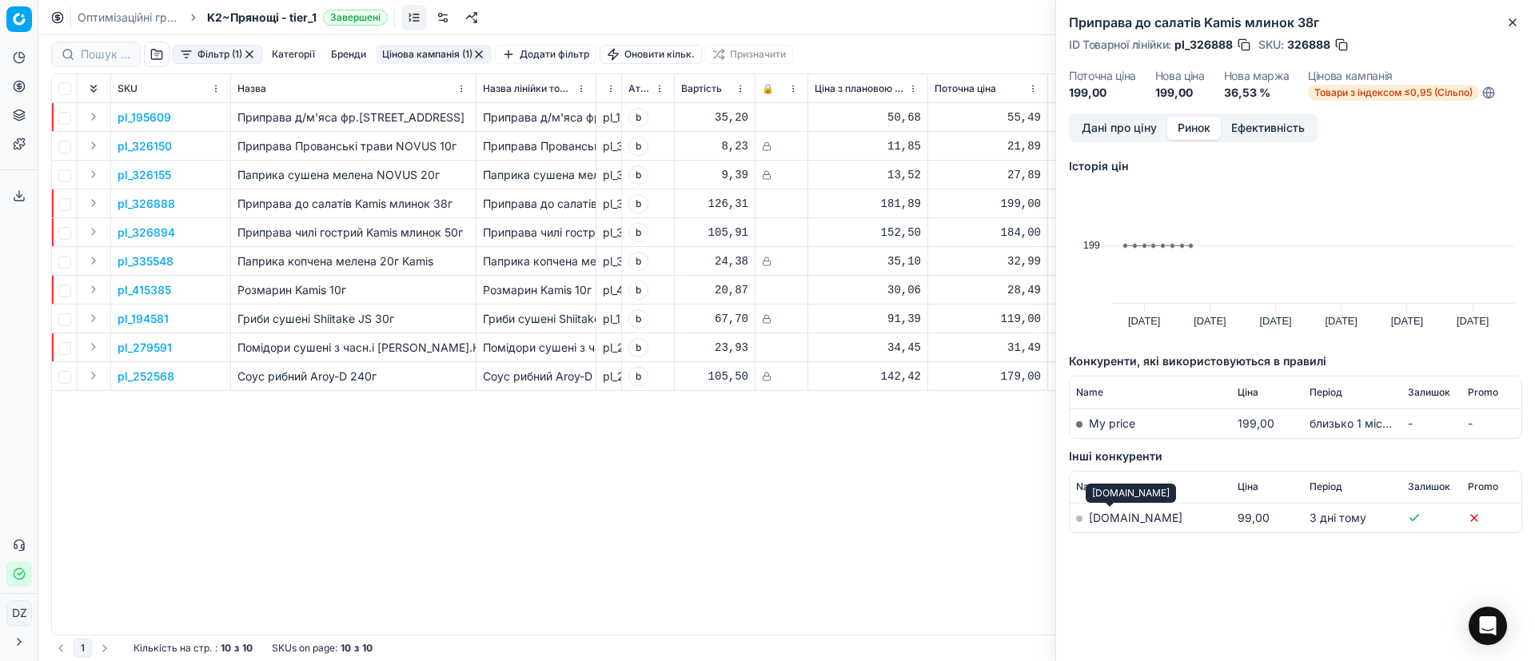
click at [1104, 516] on link "[DOMAIN_NAME]" at bounding box center [1136, 518] width 94 height 14
click at [635, 498] on div "pl_195609 Приправа д/м'яса фр.гiр.Приправка 30г Приправа д/м'яса фр.гiр.Приправ…" at bounding box center [787, 369] width 1470 height 532
click at [1515, 14] on button "Close" at bounding box center [1512, 22] width 19 height 19
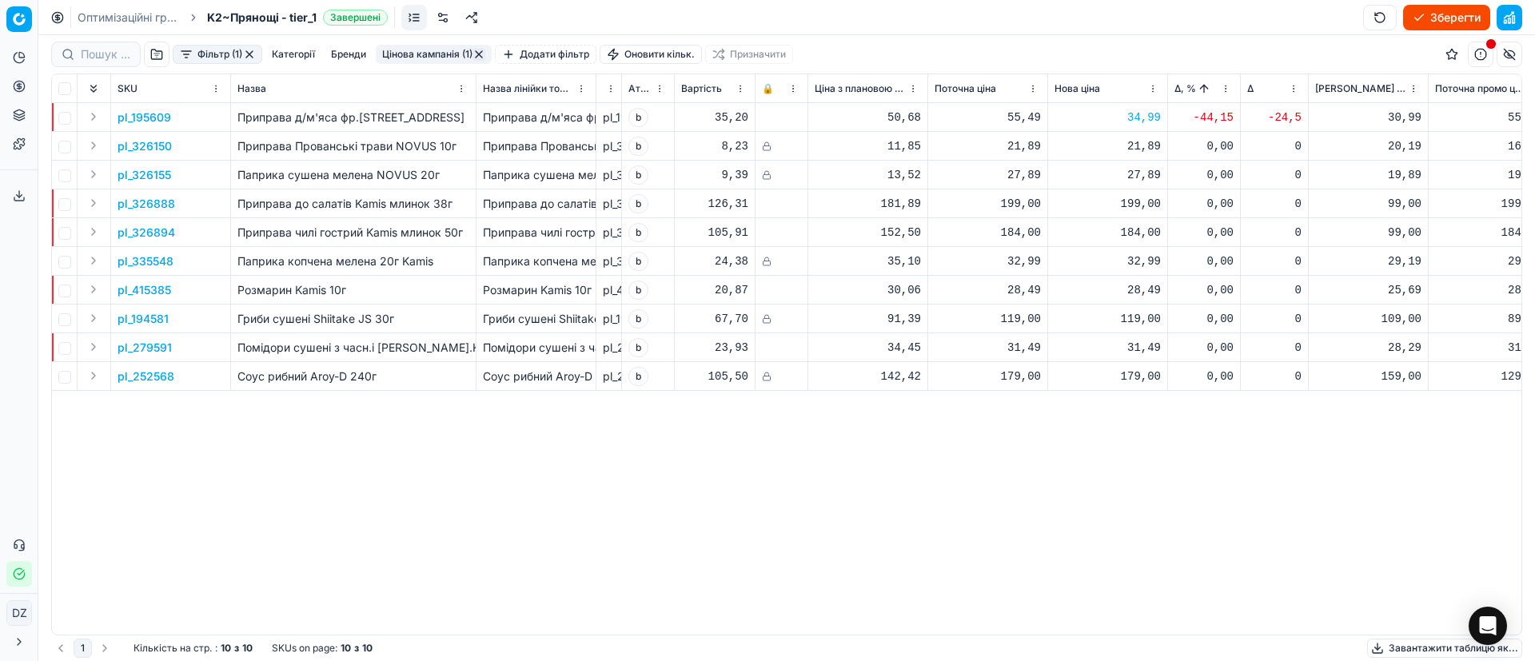
click at [1126, 205] on div "199,00" at bounding box center [1108, 204] width 106 height 16
click at [929, 484] on div "pl_195609 Приправа д/м'яса фр.гiр.Приправка 30г Приправа д/м'яса фр.гiр.Приправ…" at bounding box center [787, 369] width 1470 height 532
click at [138, 232] on p "pl_326894" at bounding box center [147, 233] width 58 height 16
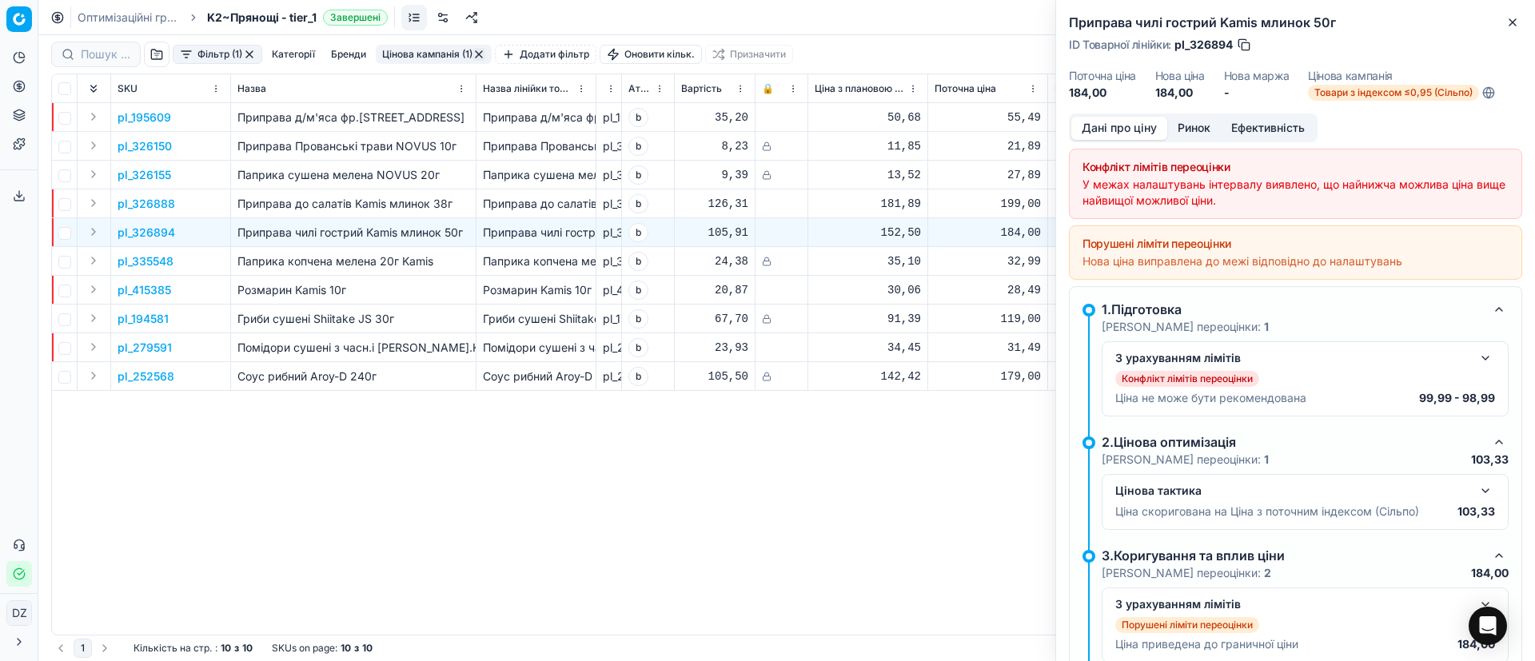
click at [1204, 118] on button "Ринок" at bounding box center [1195, 128] width 54 height 23
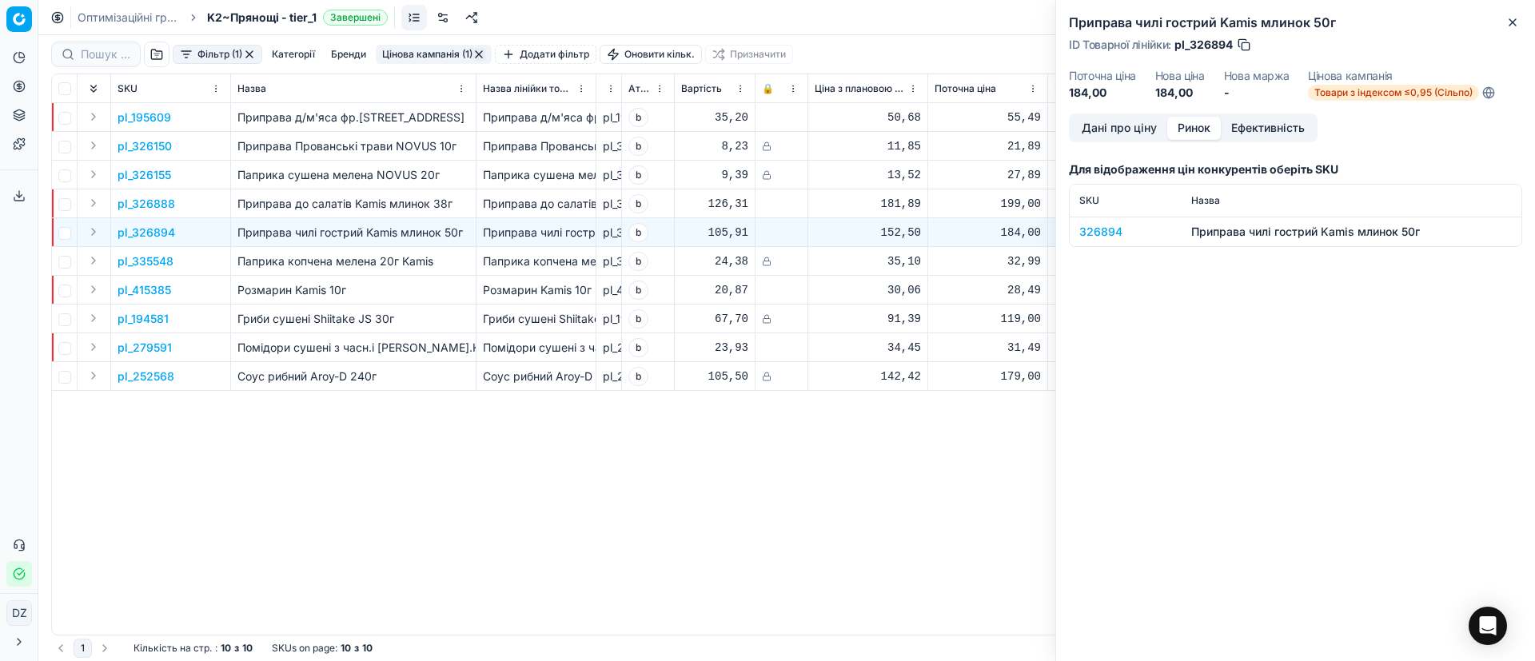
click at [1099, 238] on div "326894" at bounding box center [1126, 232] width 93 height 16
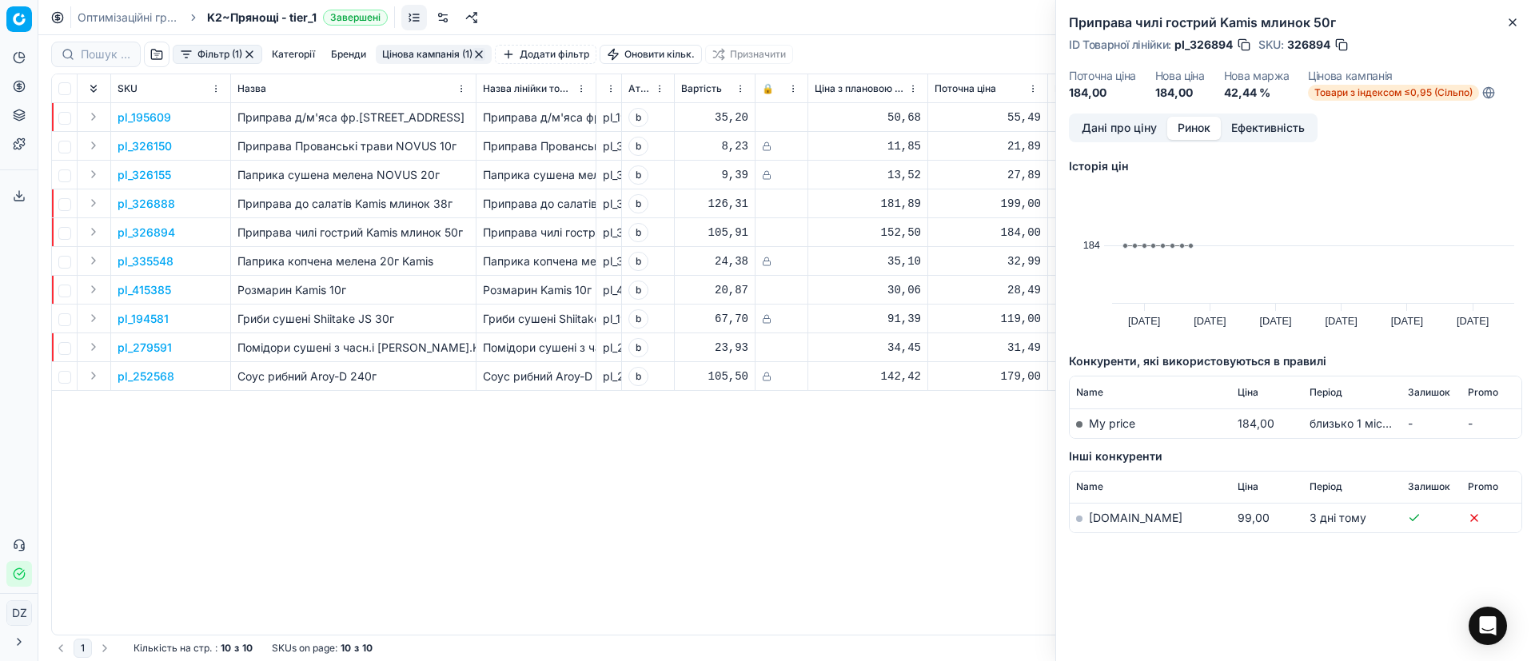
click at [1124, 518] on link "[DOMAIN_NAME]" at bounding box center [1136, 518] width 94 height 14
click at [1503, 23] on button "Close" at bounding box center [1512, 22] width 19 height 19
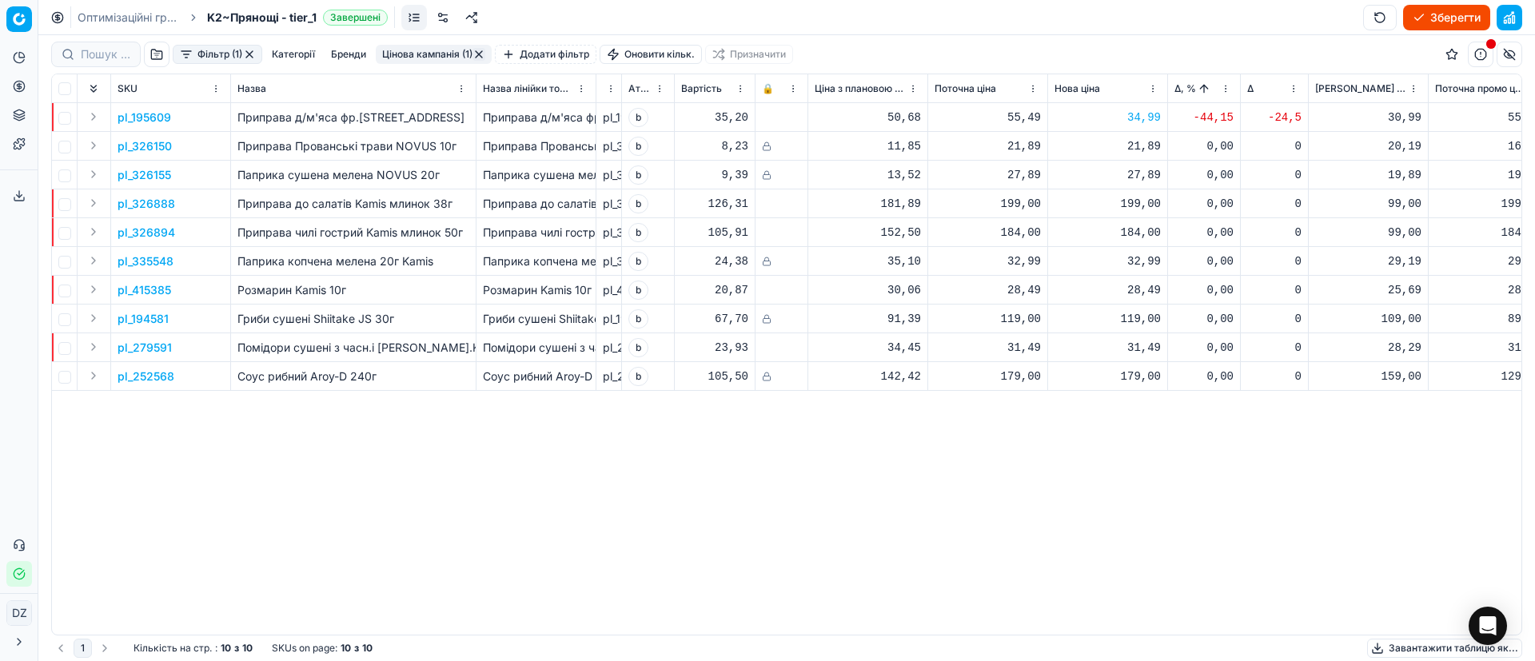
click at [137, 378] on p "pl_252568" at bounding box center [146, 377] width 57 height 16
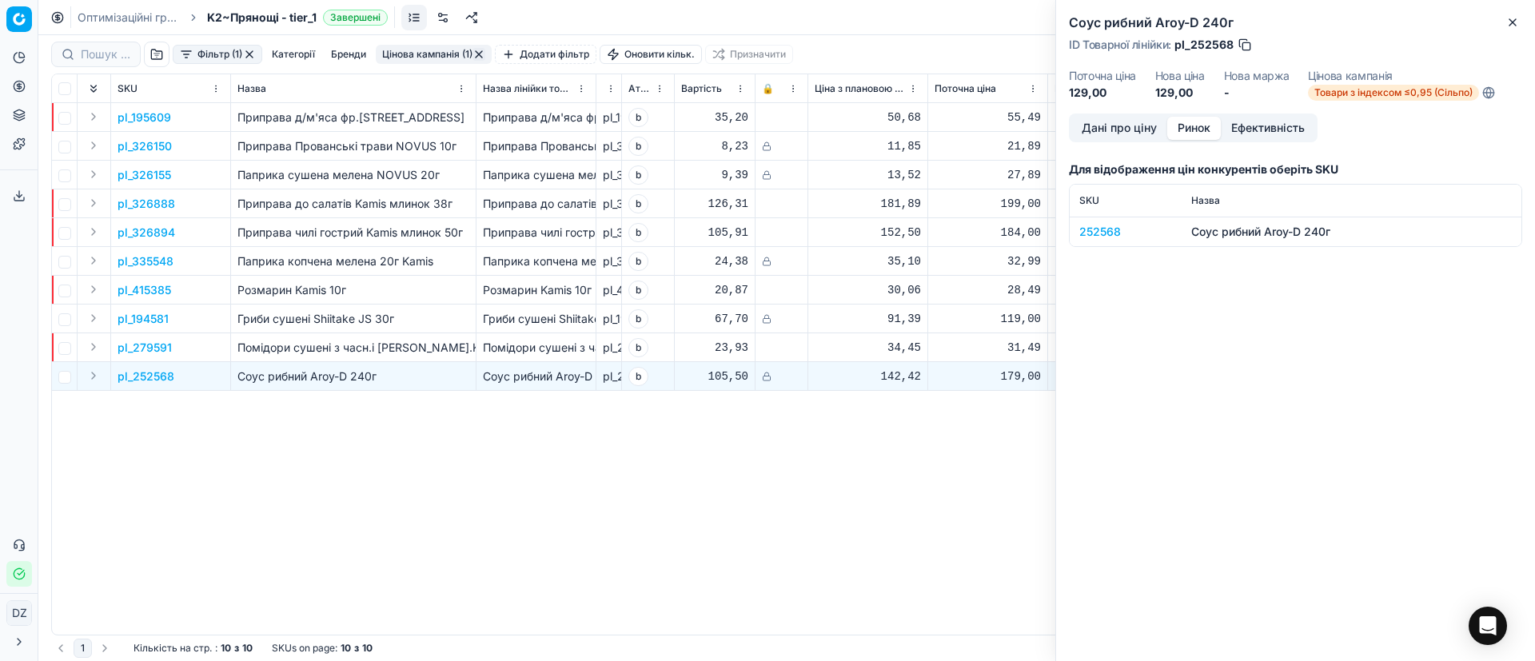
click at [1184, 125] on button "Ринок" at bounding box center [1195, 128] width 54 height 23
click at [1092, 230] on div "252568" at bounding box center [1126, 232] width 93 height 16
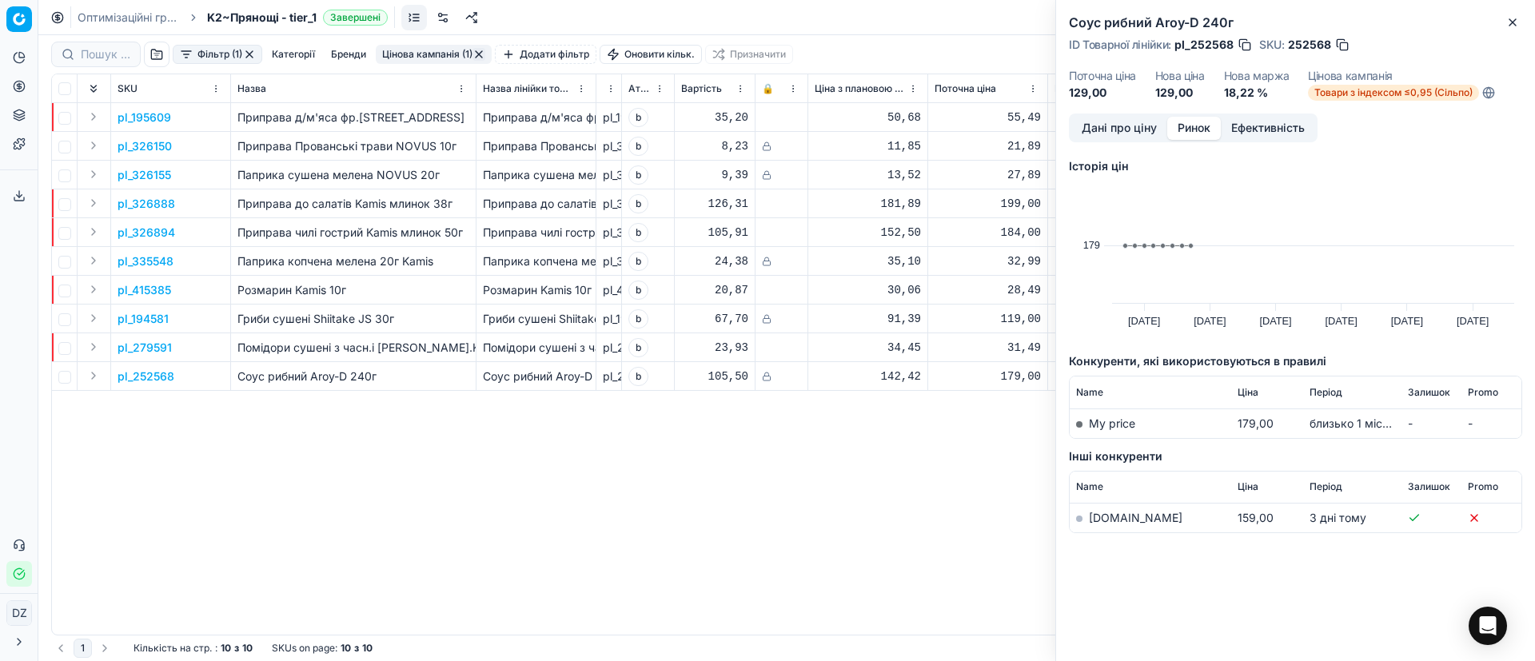
click at [1097, 516] on link "[DOMAIN_NAME]" at bounding box center [1136, 518] width 94 height 14
click at [1518, 18] on icon "button" at bounding box center [1513, 22] width 13 height 13
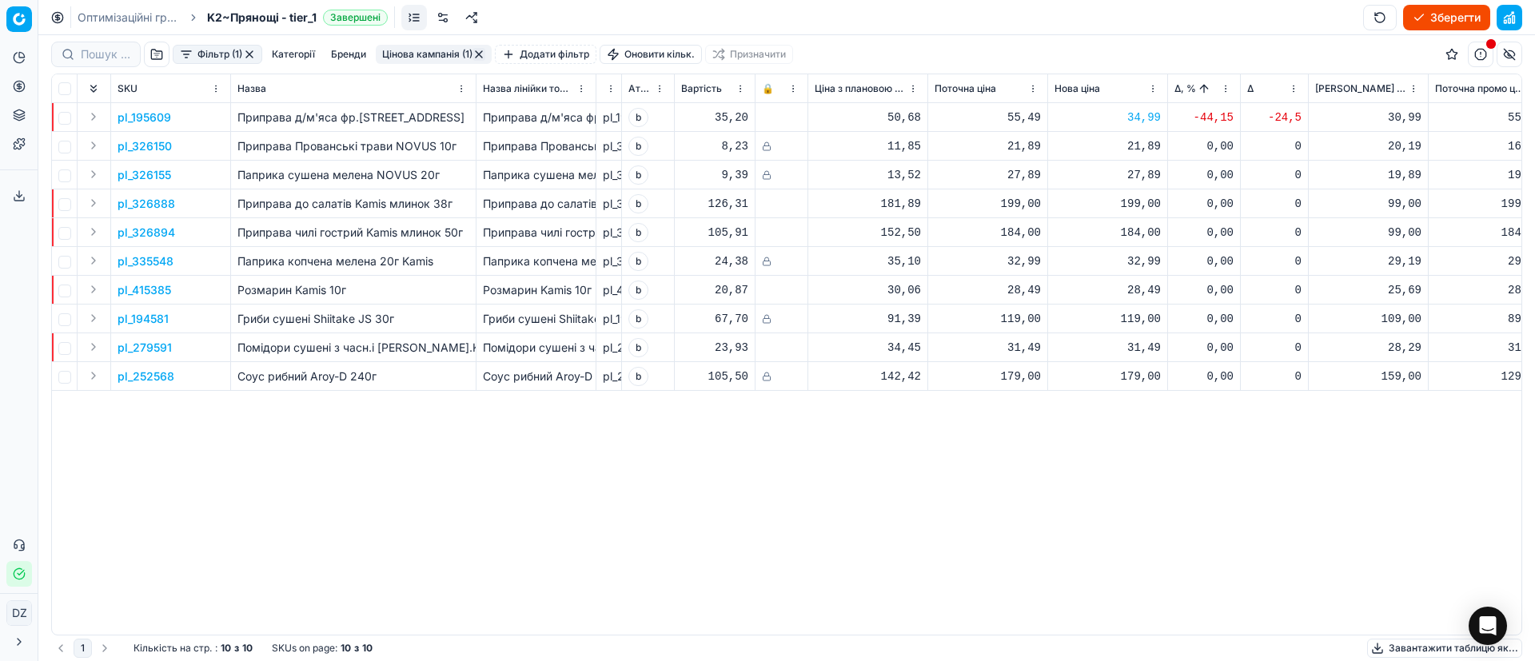
click at [130, 344] on p "pl_279591" at bounding box center [145, 348] width 54 height 16
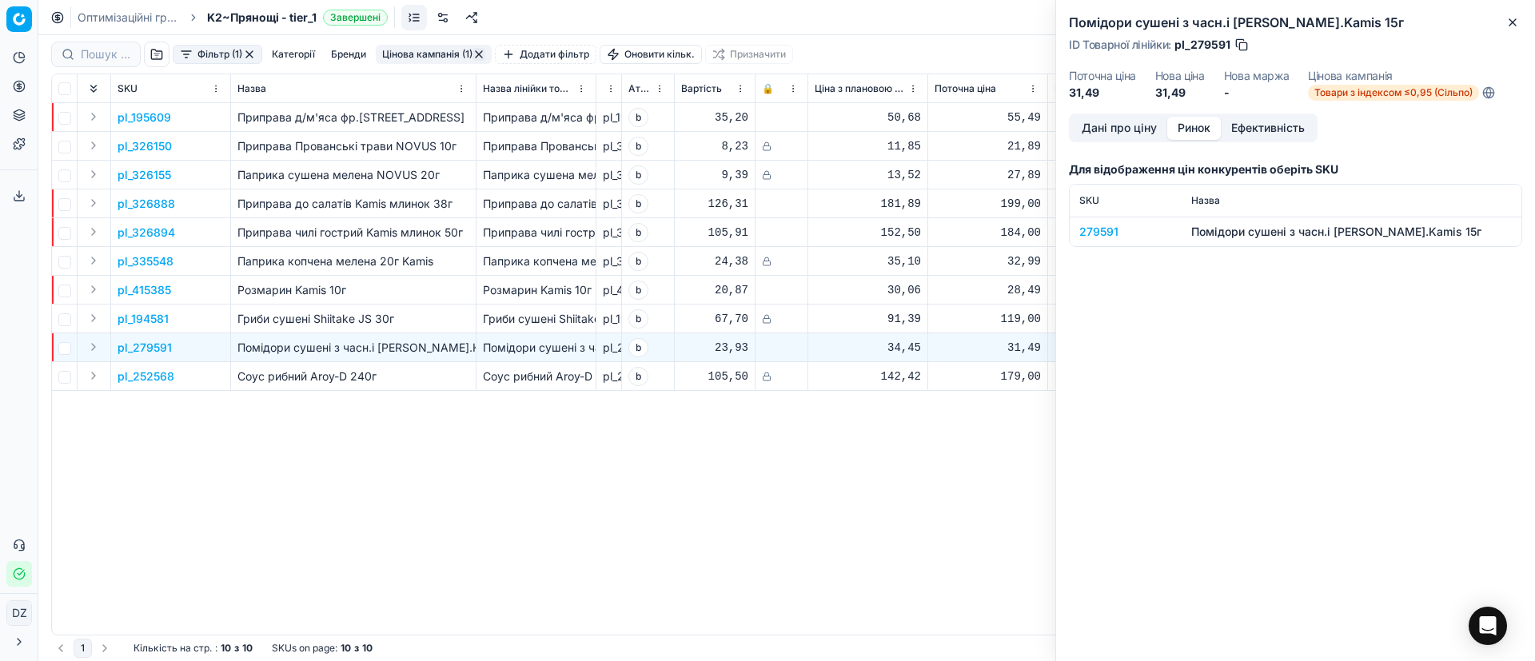
click at [1189, 129] on button "Ринок" at bounding box center [1195, 128] width 54 height 23
click at [1096, 230] on div "279591" at bounding box center [1126, 232] width 93 height 16
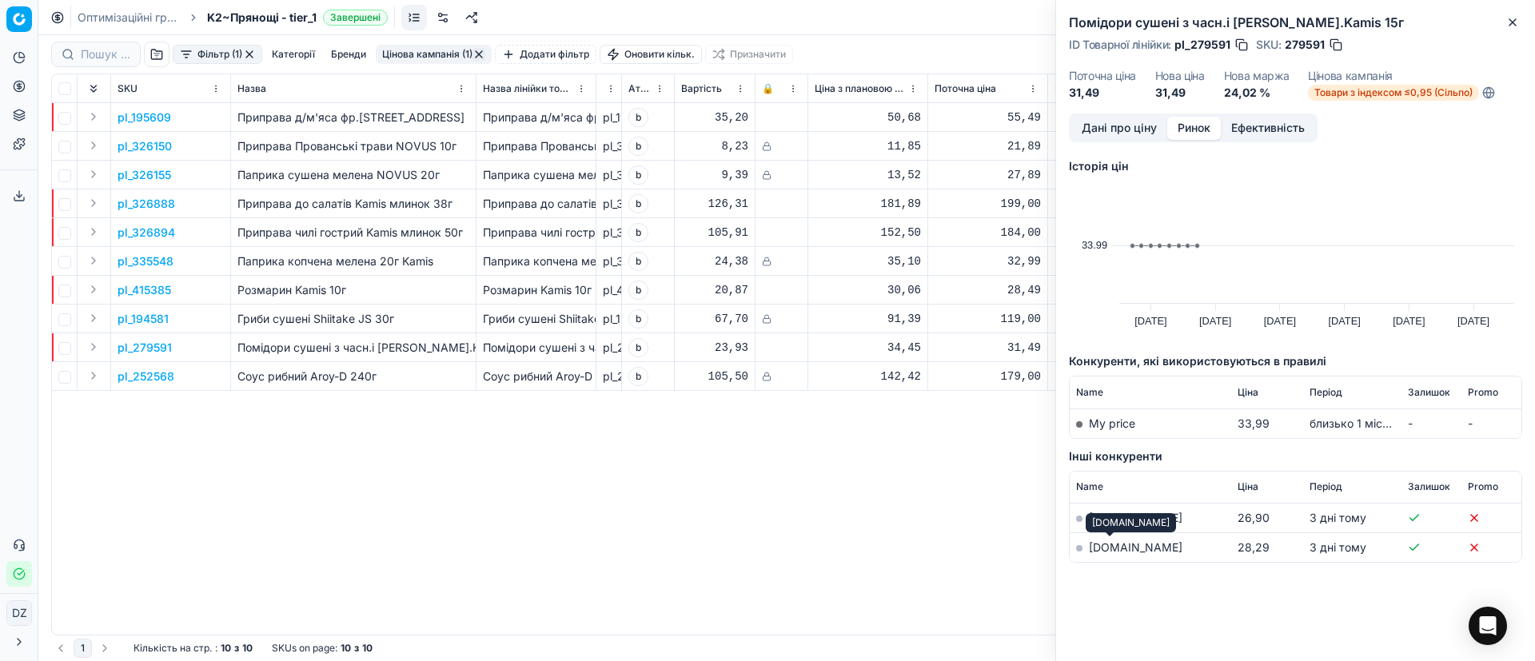
click at [1102, 546] on link "[DOMAIN_NAME]" at bounding box center [1136, 548] width 94 height 14
click at [1517, 22] on icon "button" at bounding box center [1513, 22] width 13 height 13
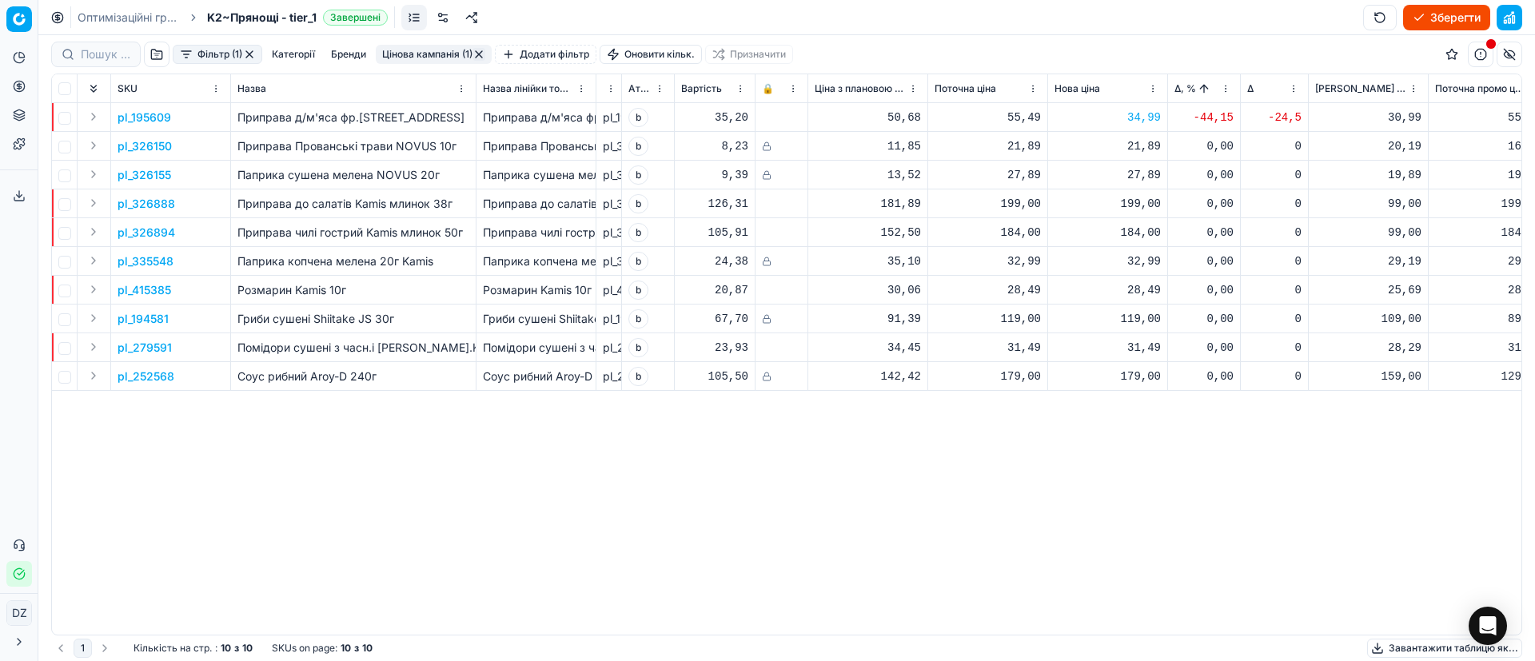
click at [480, 52] on button "button" at bounding box center [479, 54] width 13 height 13
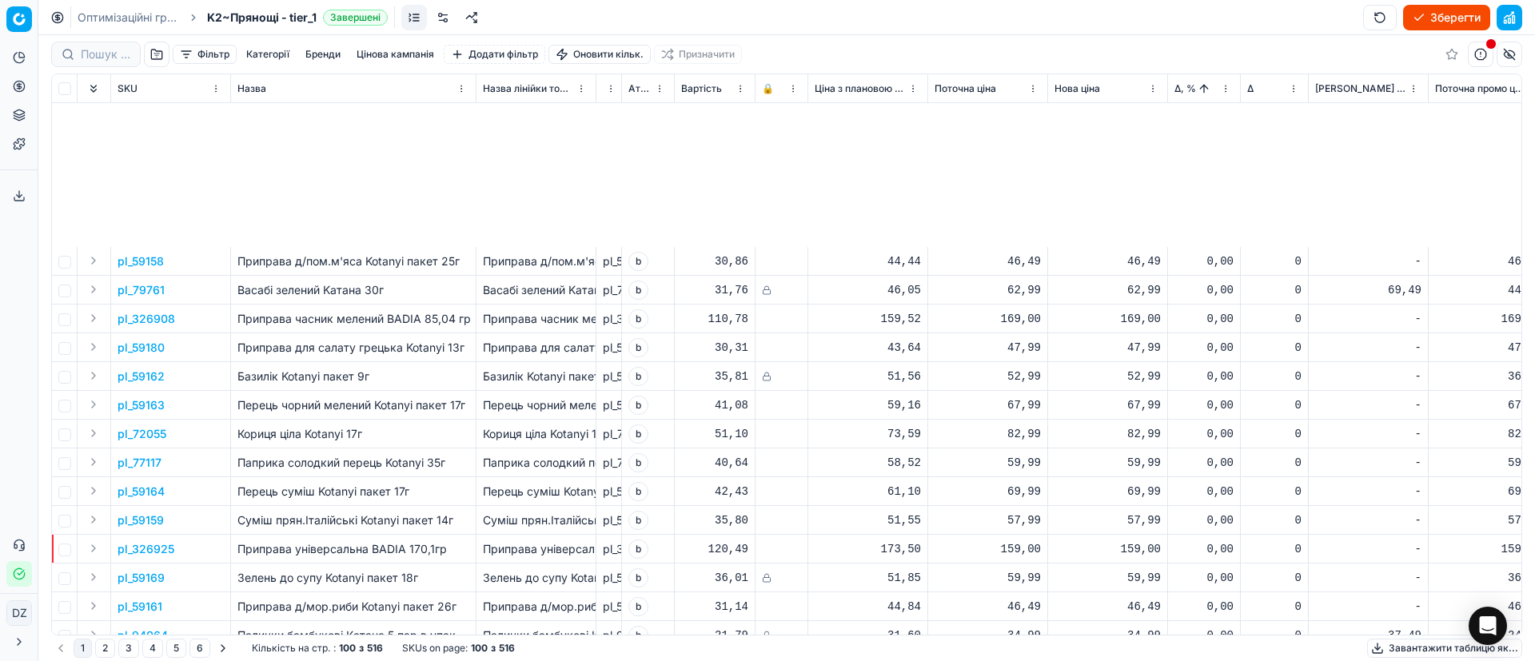
scroll to position [600, 0]
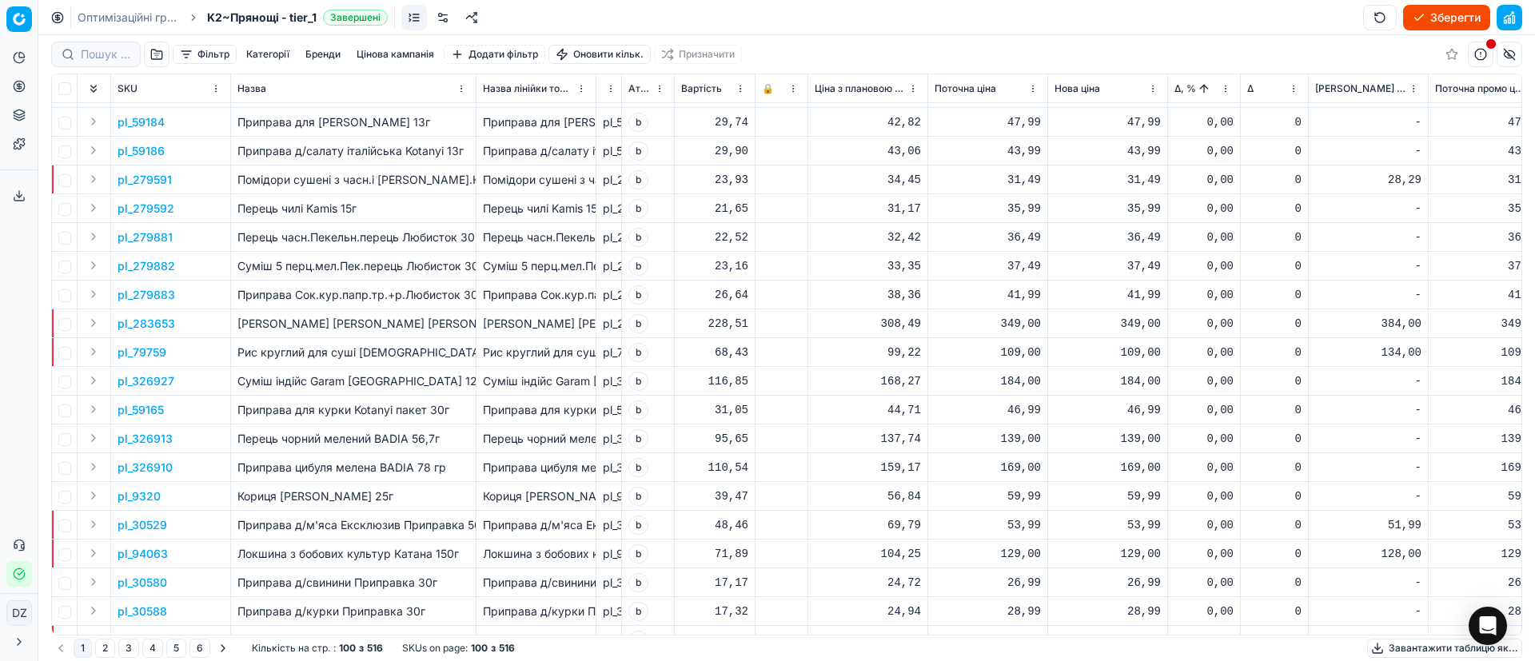
click at [140, 317] on p "pl_283653" at bounding box center [147, 324] width 58 height 16
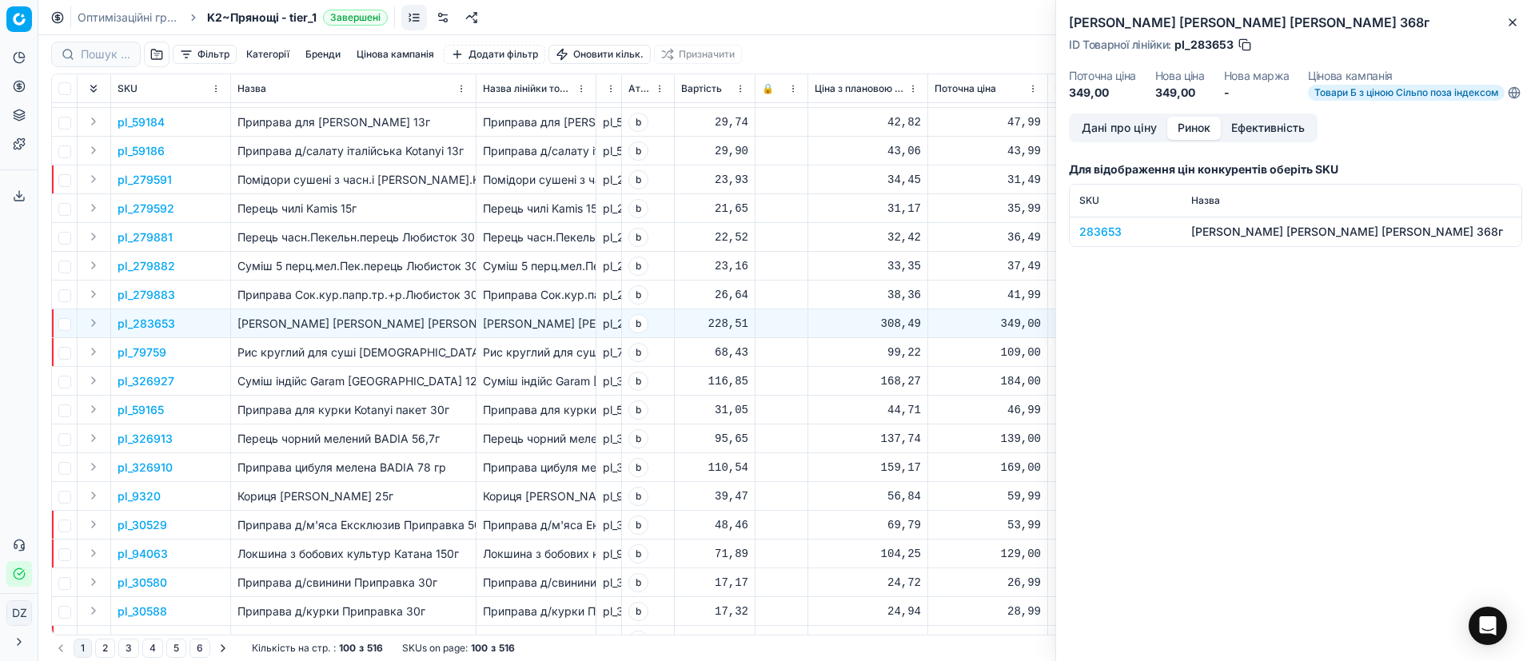
click at [1204, 140] on button "Ринок" at bounding box center [1195, 128] width 54 height 23
click at [1096, 240] on div "283653" at bounding box center [1126, 232] width 93 height 16
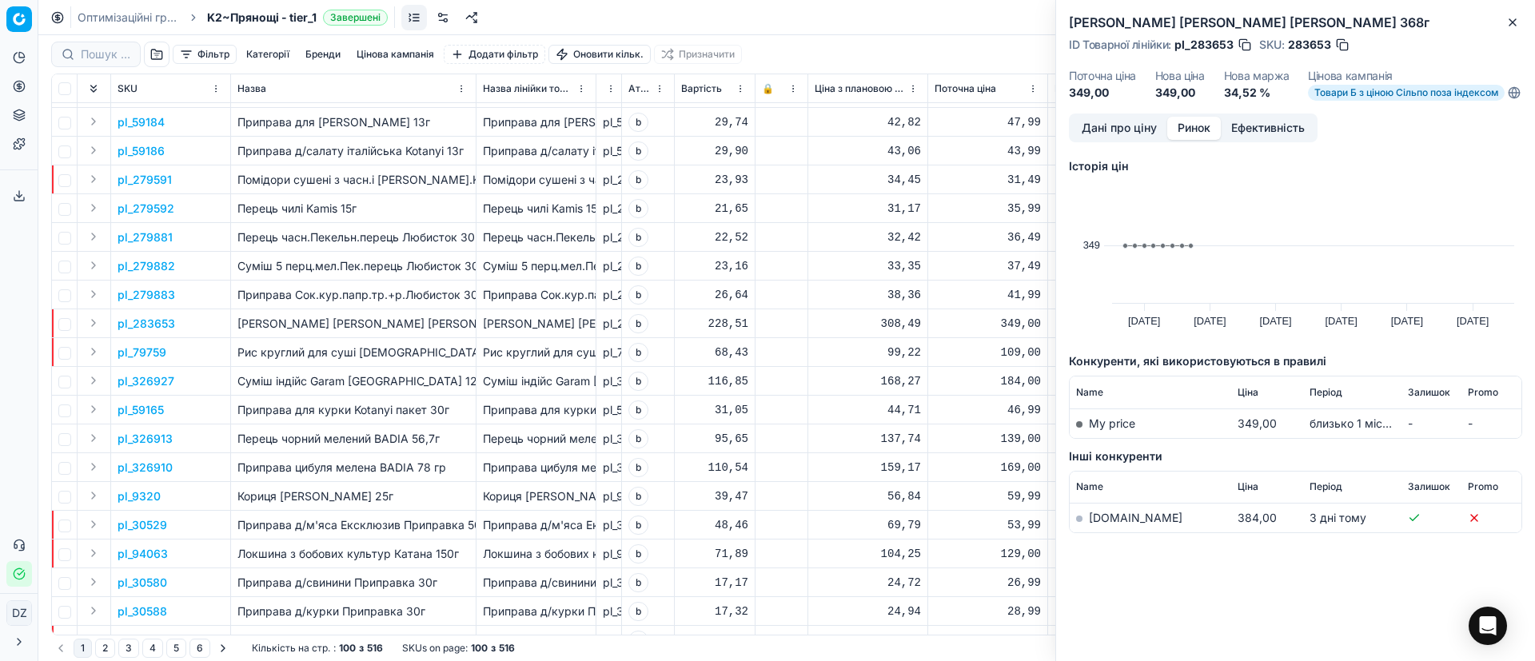
click at [1116, 523] on link "[DOMAIN_NAME]" at bounding box center [1136, 518] width 94 height 14
click at [1512, 24] on icon "button" at bounding box center [1513, 22] width 13 height 13
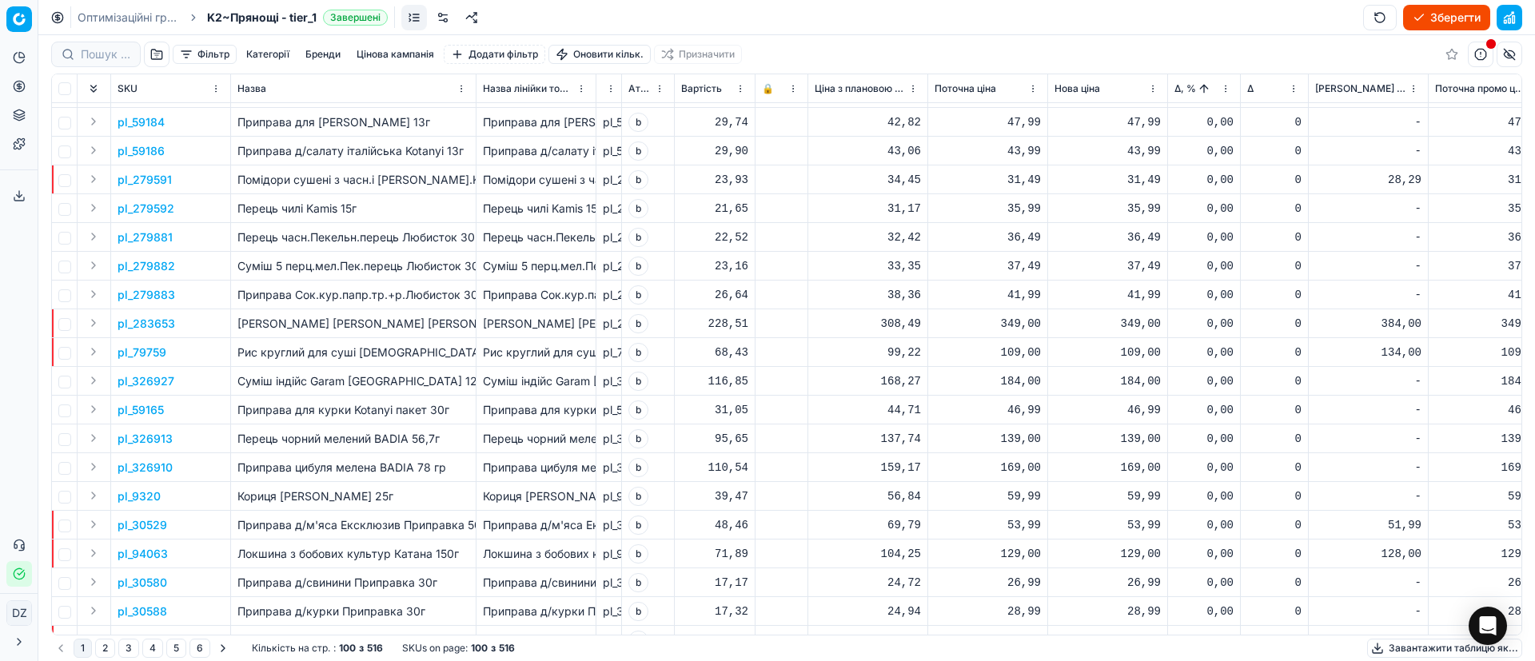
click at [1144, 317] on div "349,00" at bounding box center [1108, 324] width 106 height 16
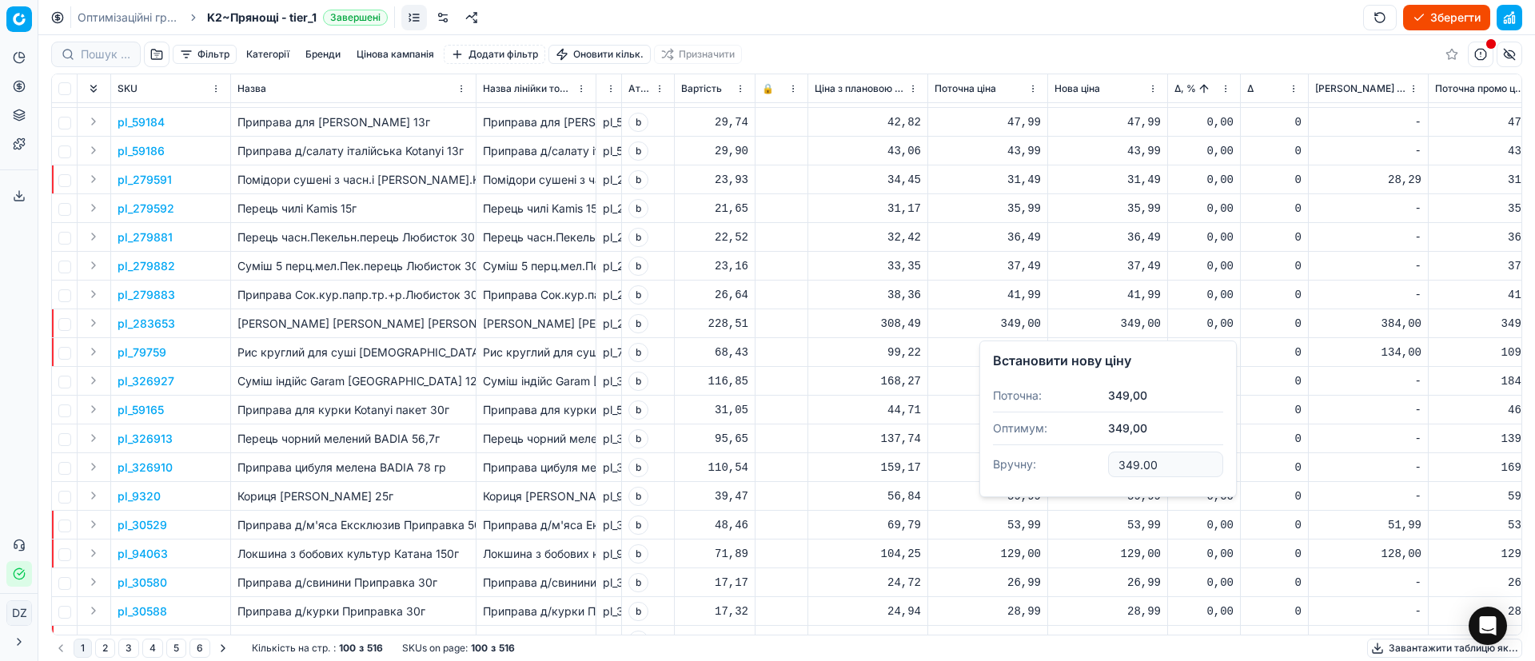
drag, startPoint x: 1164, startPoint y: 457, endPoint x: 1079, endPoint y: 461, distance: 85.7
click at [1079, 461] on dl "Поточна: 349,00 Оптимум: 349,00 Вручну: 349.00" at bounding box center [1108, 432] width 230 height 104
type input "359.00"
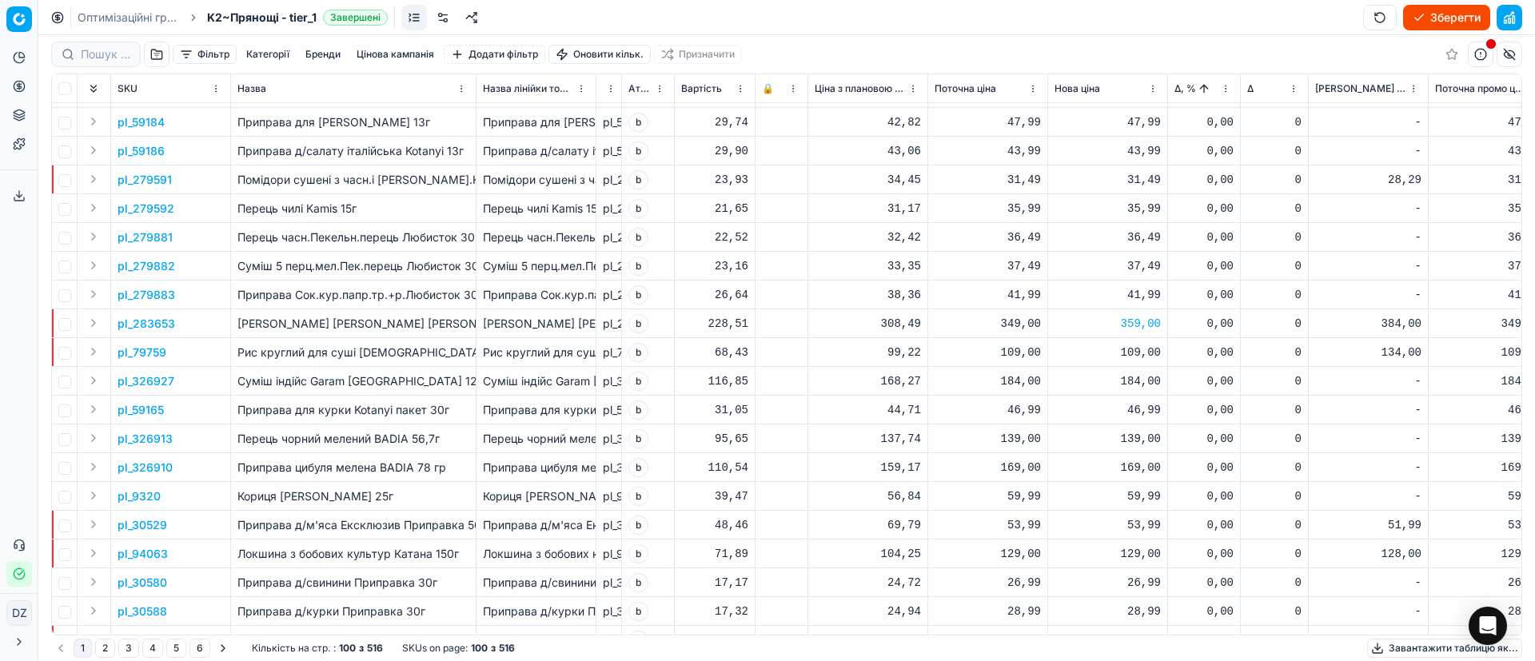
click at [144, 350] on p "pl_79759" at bounding box center [142, 353] width 49 height 16
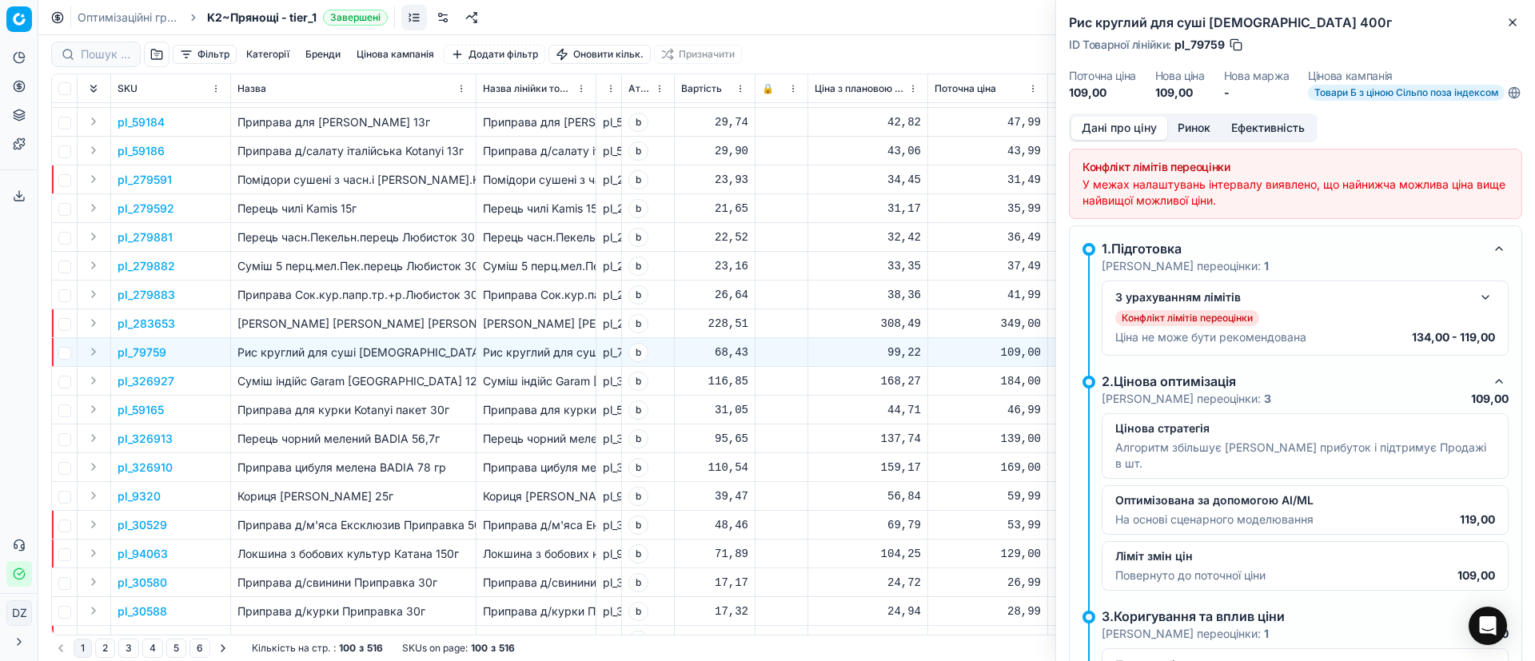
click at [1194, 130] on button "Ринок" at bounding box center [1195, 128] width 54 height 23
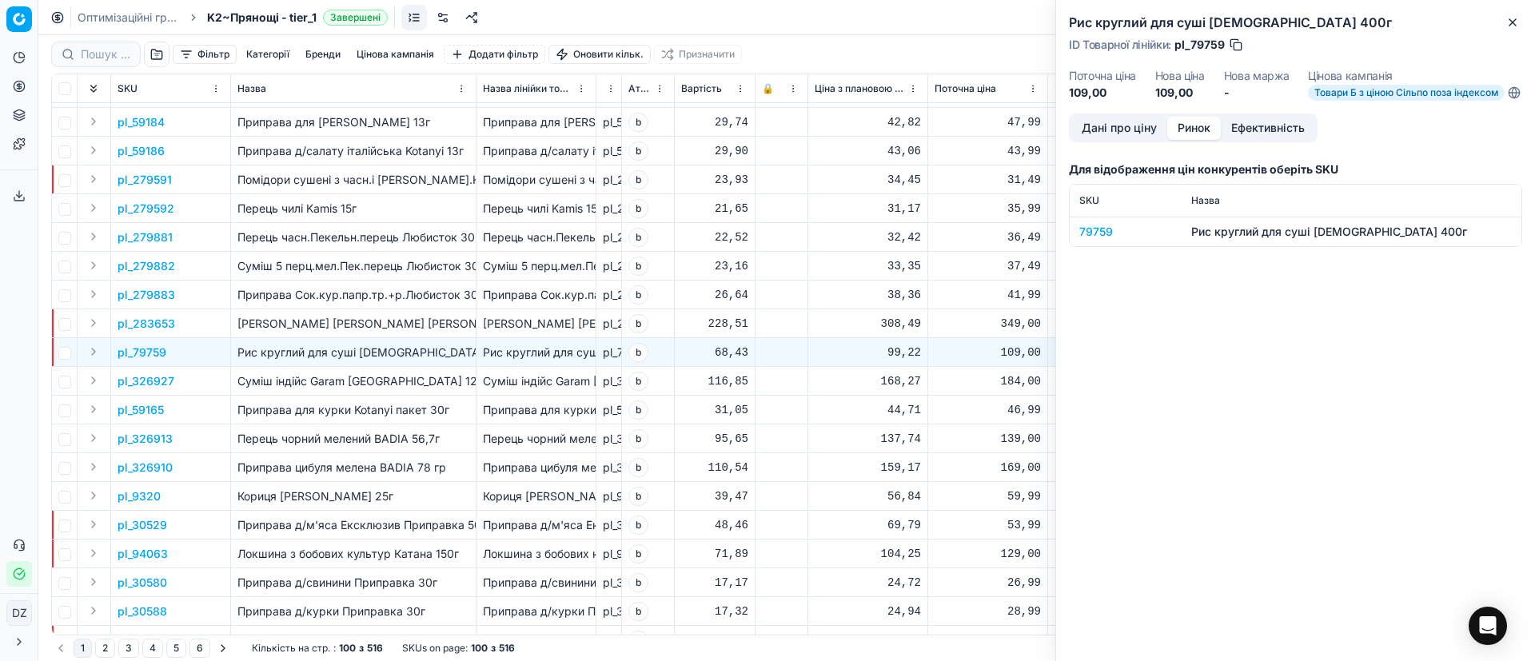
click at [1106, 238] on div "79759" at bounding box center [1126, 232] width 93 height 16
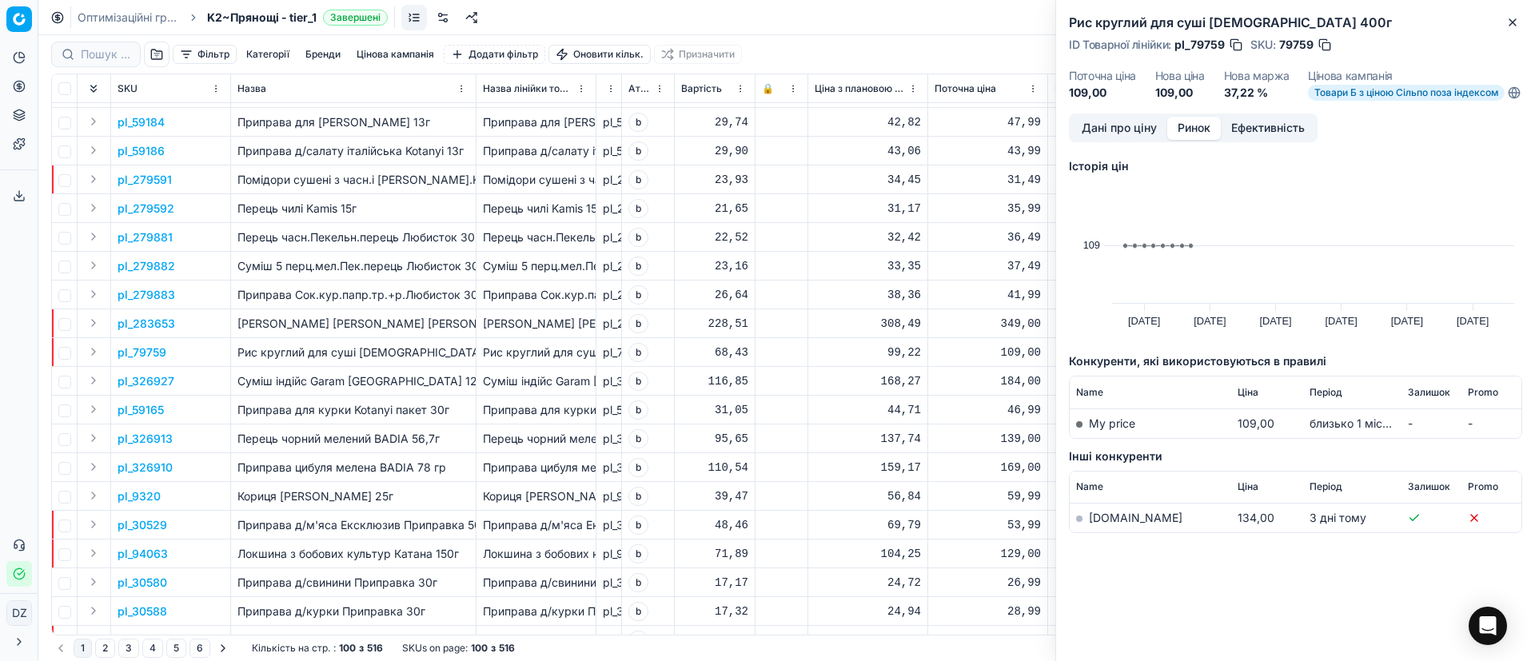
click at [1114, 525] on link "[DOMAIN_NAME]" at bounding box center [1136, 518] width 94 height 14
click at [1518, 26] on icon "button" at bounding box center [1513, 22] width 13 height 13
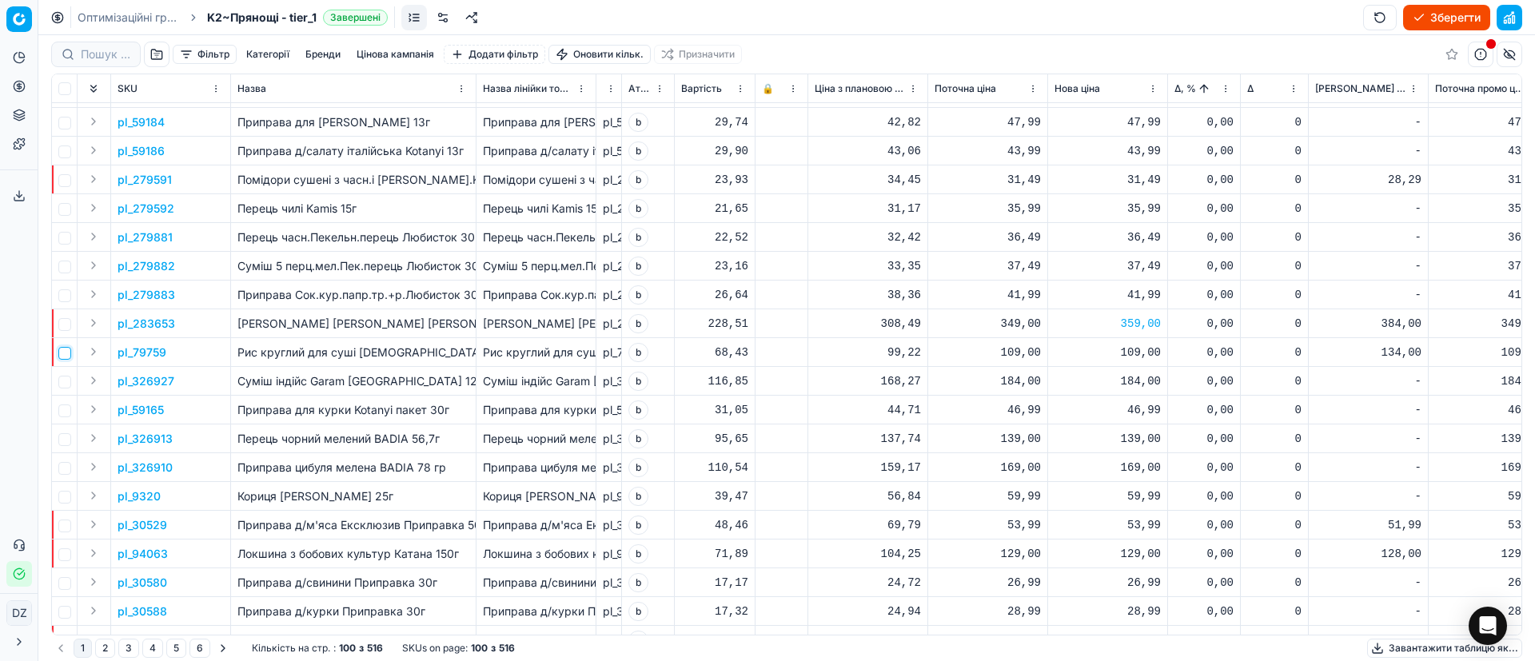
click at [65, 351] on input "checkbox" at bounding box center [64, 353] width 13 height 13
checkbox input "true"
click at [1147, 348] on div "109,00" at bounding box center [1108, 353] width 106 height 16
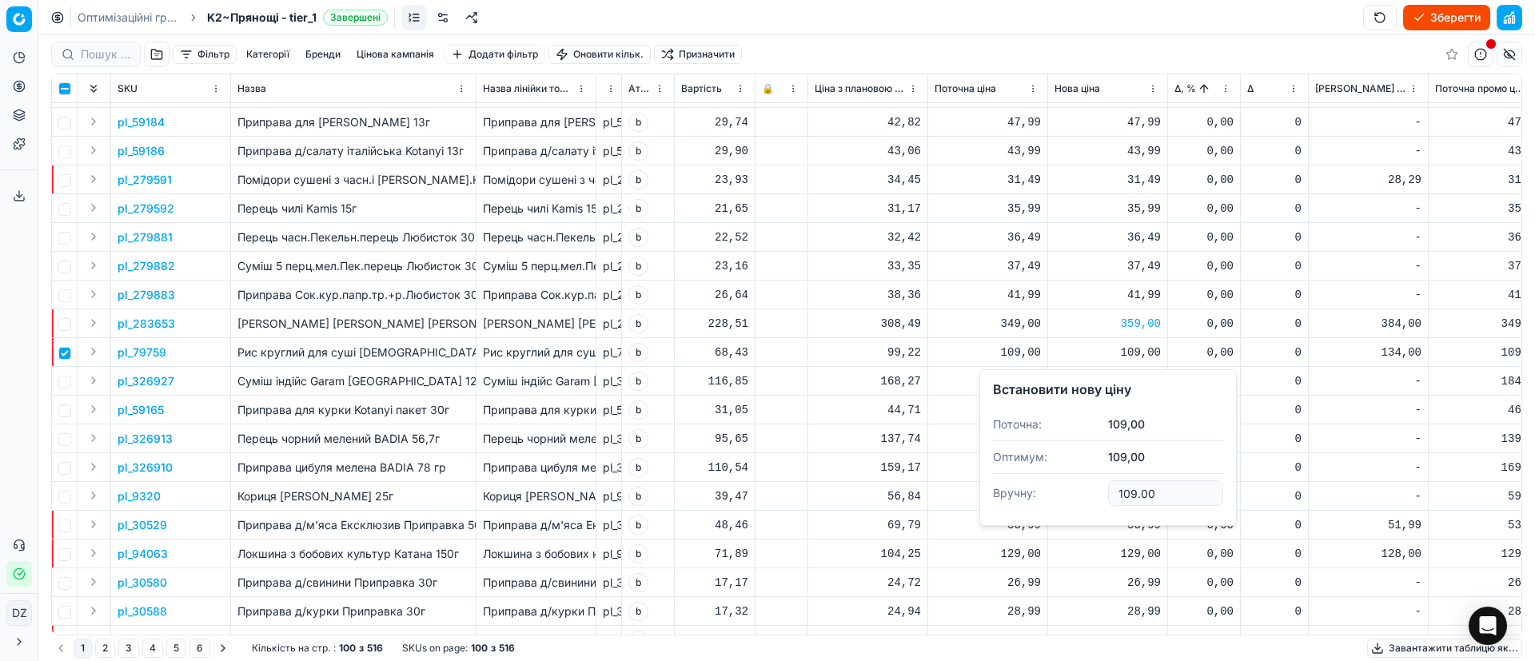
drag, startPoint x: 1152, startPoint y: 489, endPoint x: 1010, endPoint y: 487, distance: 141.6
click at [1010, 488] on dl "Поточна: 109,00 Оптимум: 109,00 Вручну: 109.00" at bounding box center [1108, 461] width 230 height 104
type input "129.00"
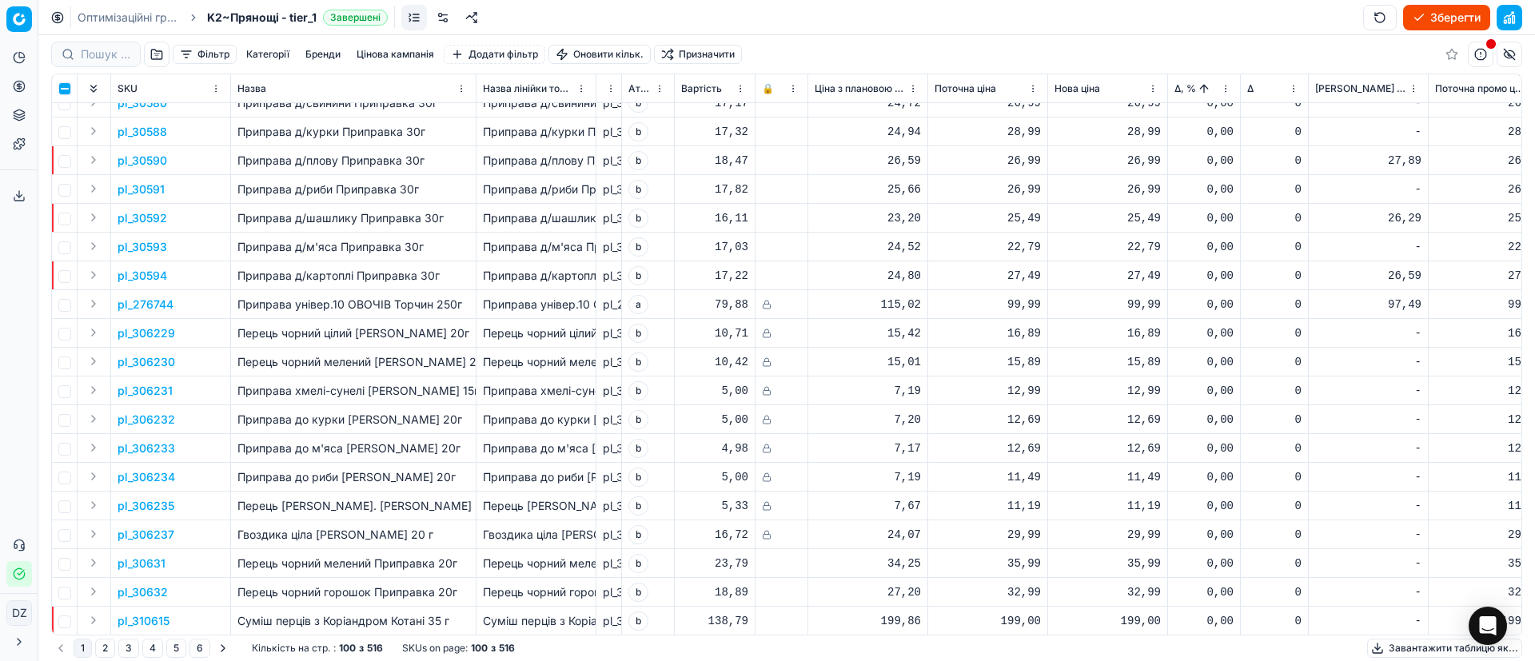
scroll to position [840, 0]
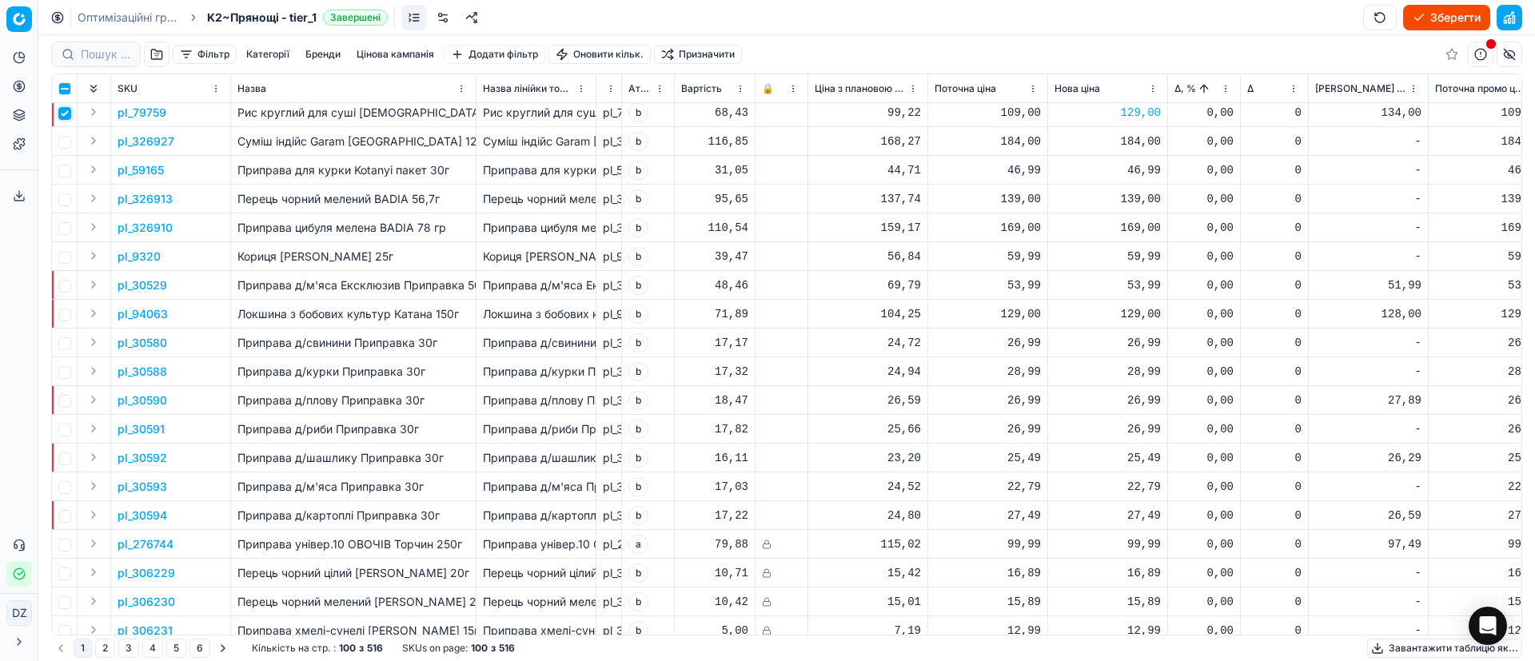
click at [62, 114] on input "checkbox" at bounding box center [64, 113] width 13 height 13
checkbox input "false"
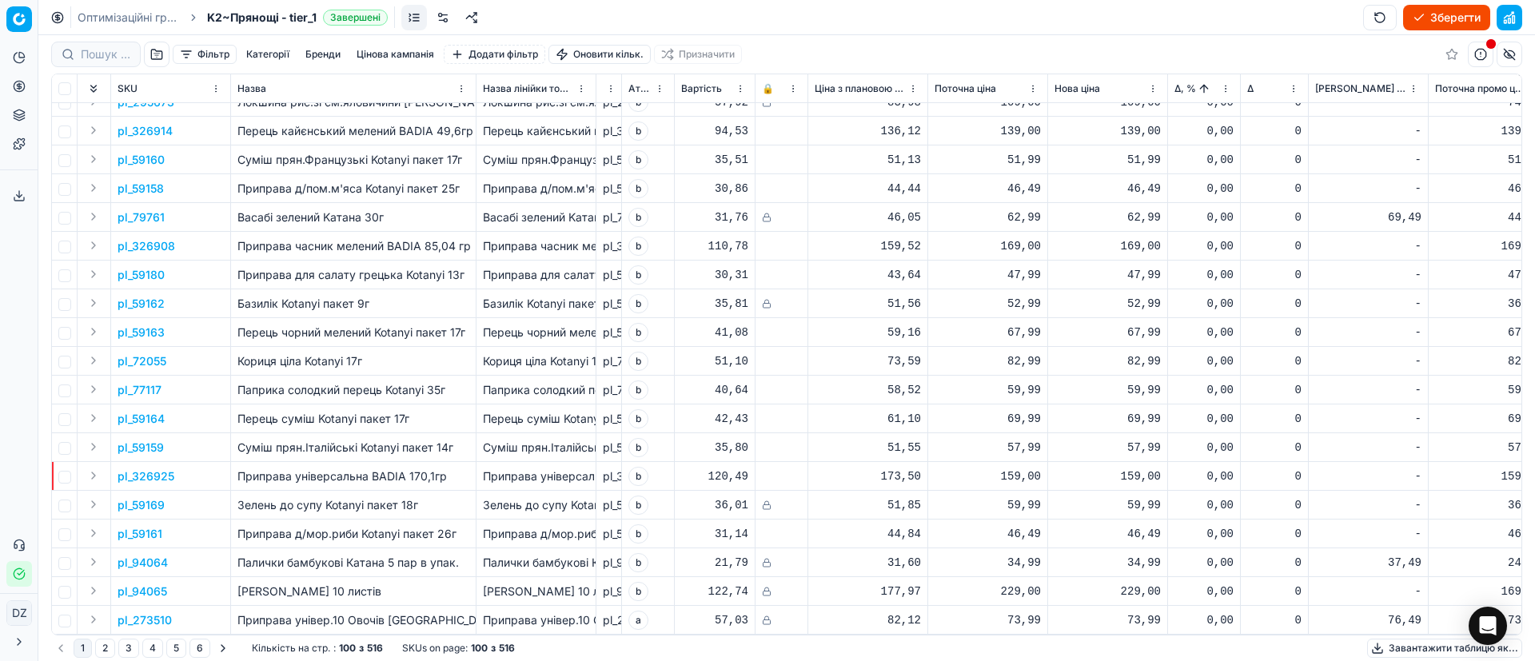
scroll to position [0, 0]
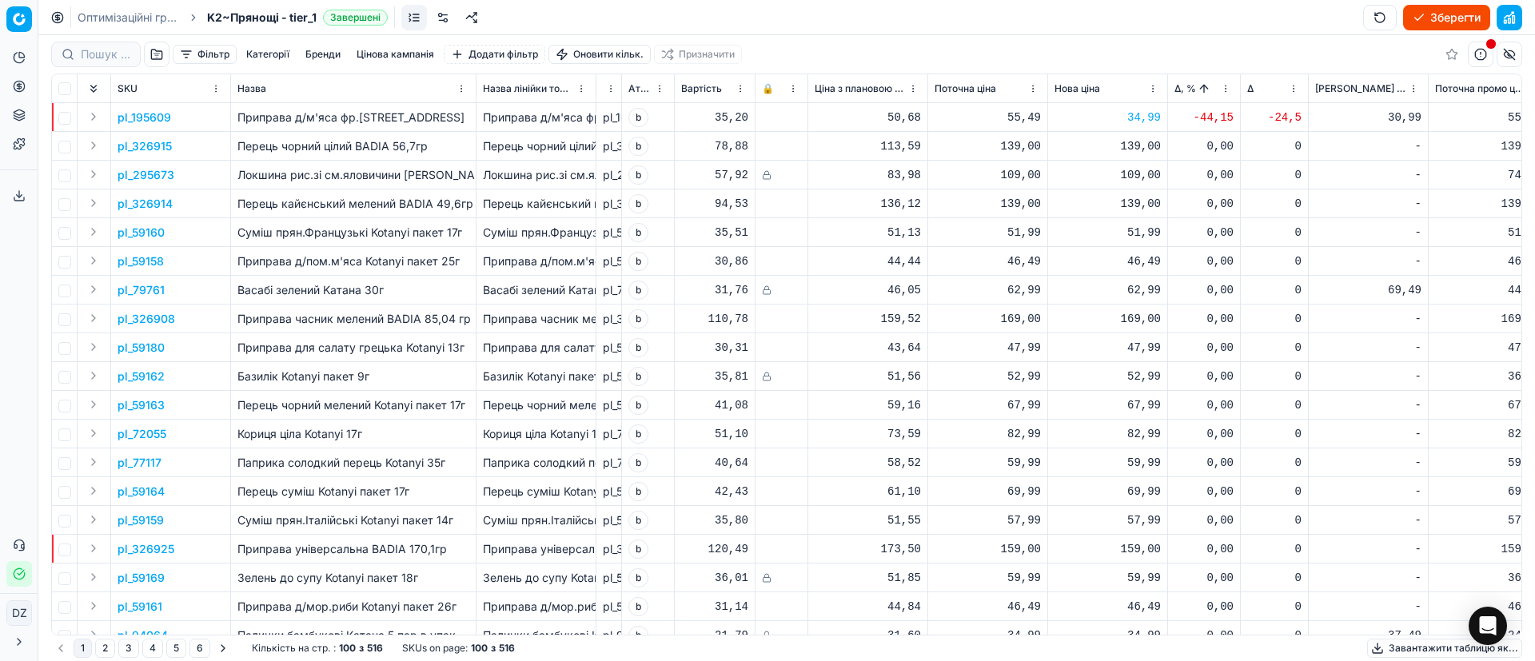
click at [1453, 19] on button "Зберегти" at bounding box center [1446, 18] width 87 height 26
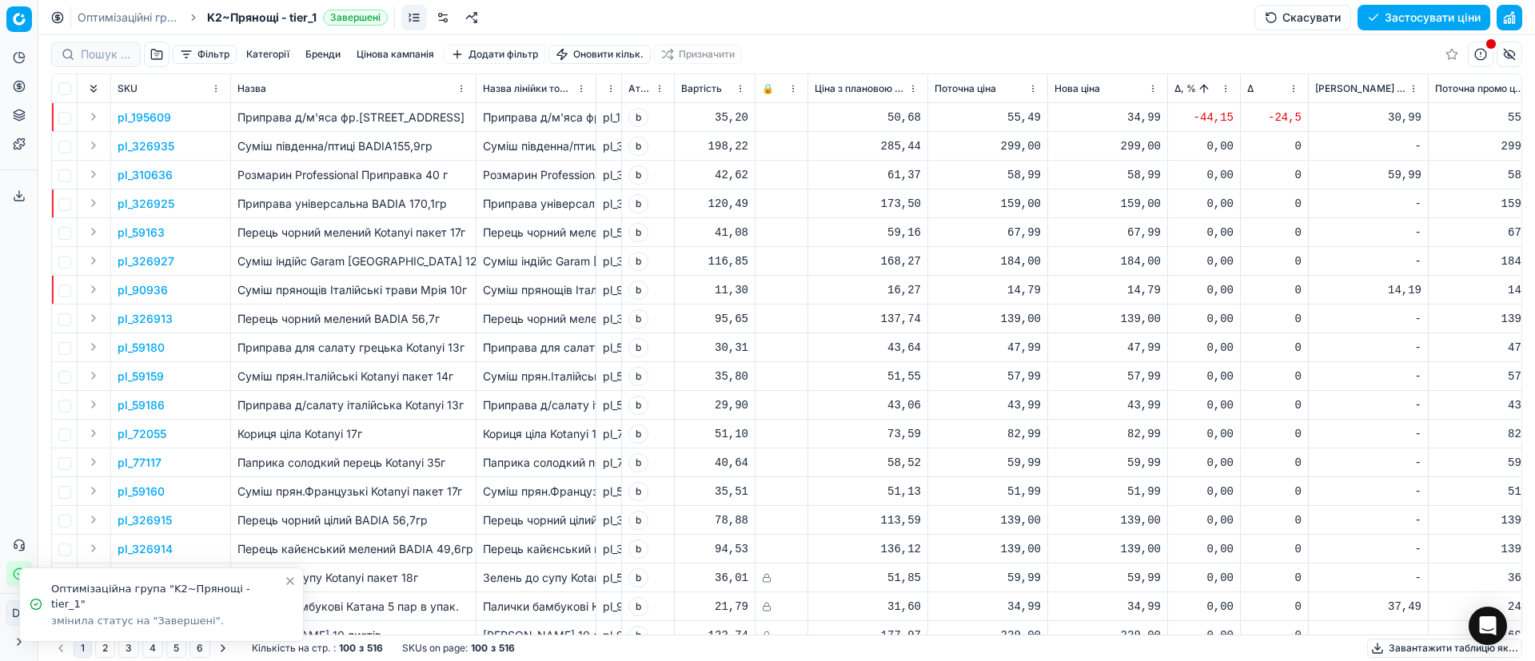
click at [1421, 3] on div "Оптимізаційні групи K2~Прянощі - tier_1 Завершені Скасувати Застосувати ціни" at bounding box center [786, 17] width 1497 height 35
click at [1403, 20] on button "Застосувати ціни" at bounding box center [1424, 18] width 133 height 26
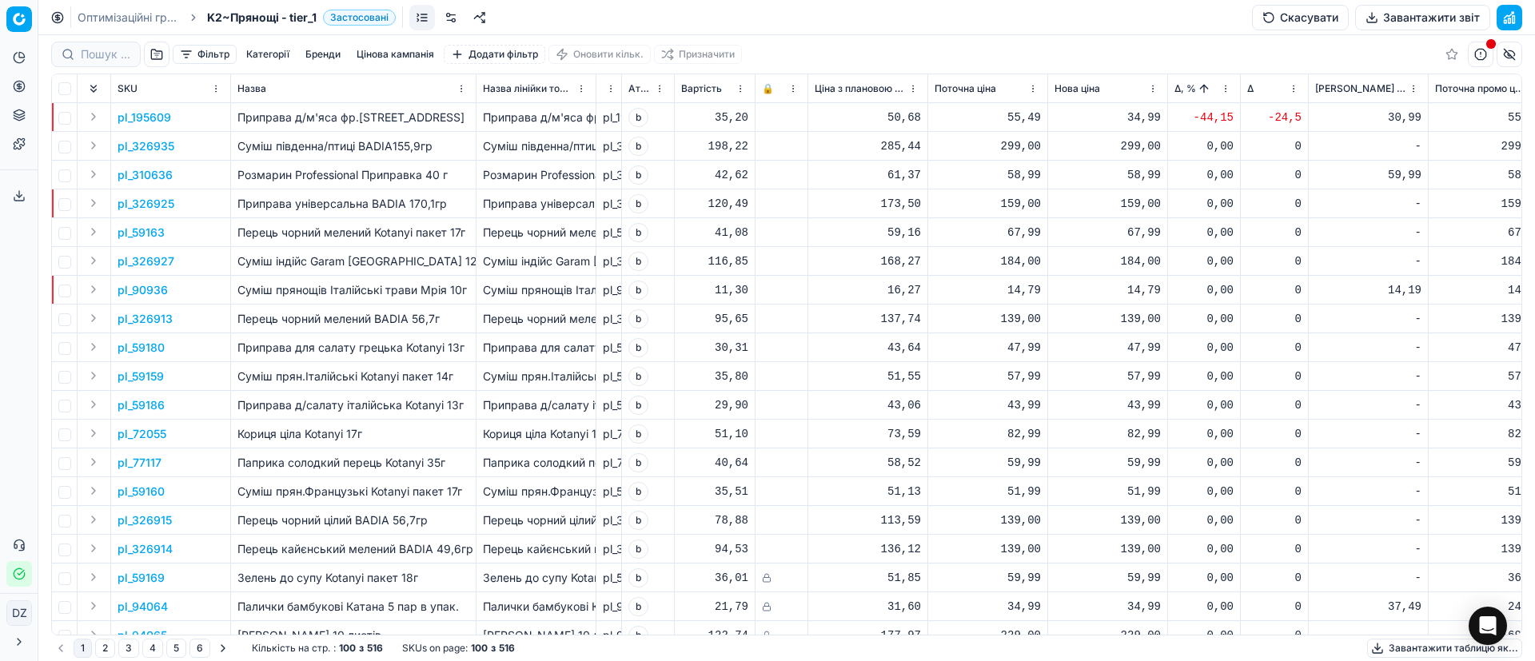
click at [1390, 16] on button "Завантажити звіт" at bounding box center [1422, 18] width 135 height 26
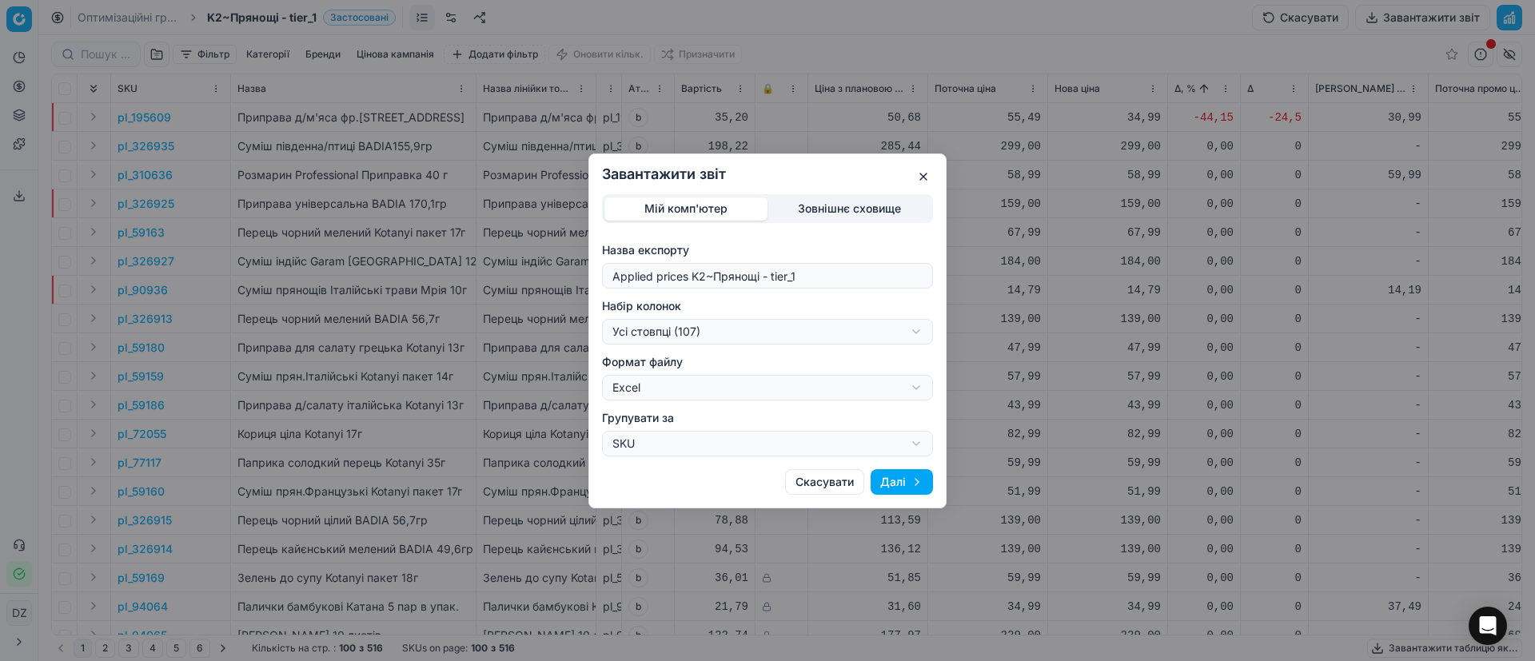
click at [750, 337] on div "Завантажити звіт Мій комп'ютер Зовнішнє сховище Назва експорту Applied prices […" at bounding box center [767, 330] width 1535 height 661
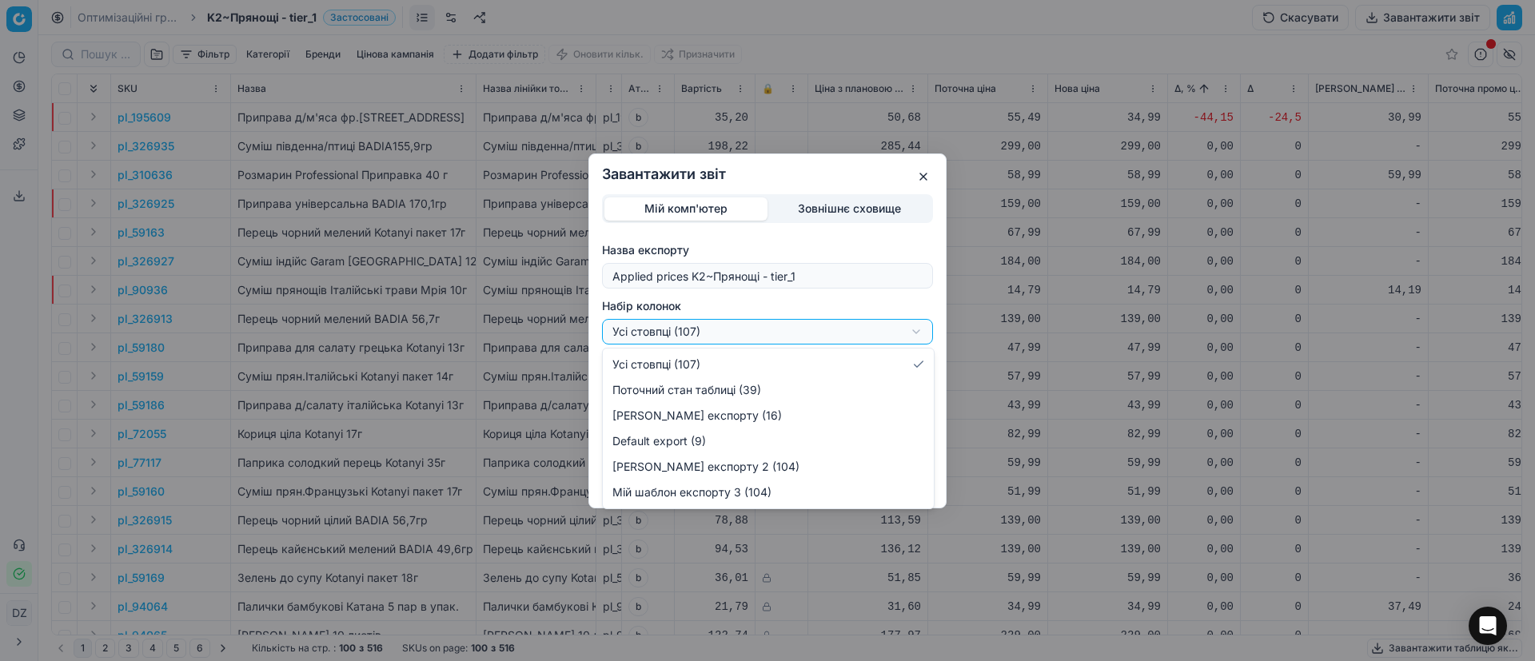
select select "custom"
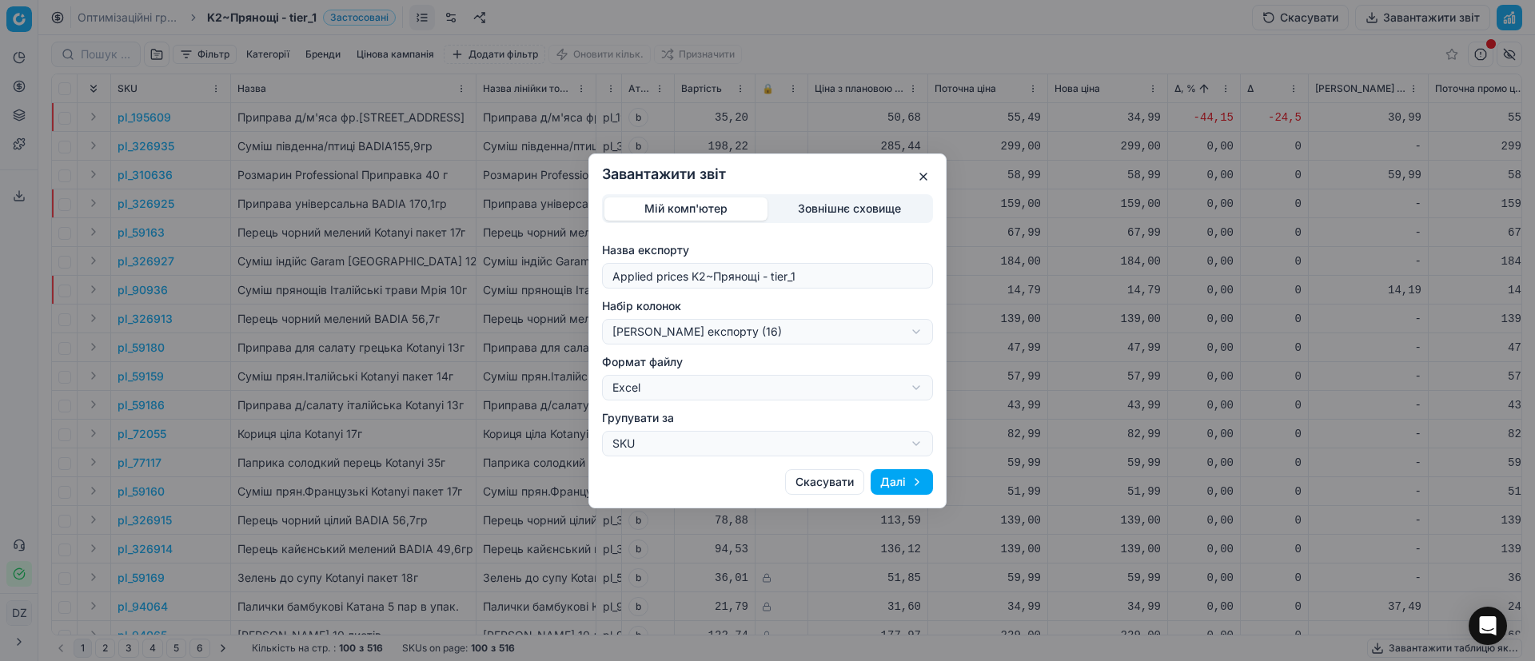
click at [924, 491] on button "Далі" at bounding box center [902, 482] width 62 height 26
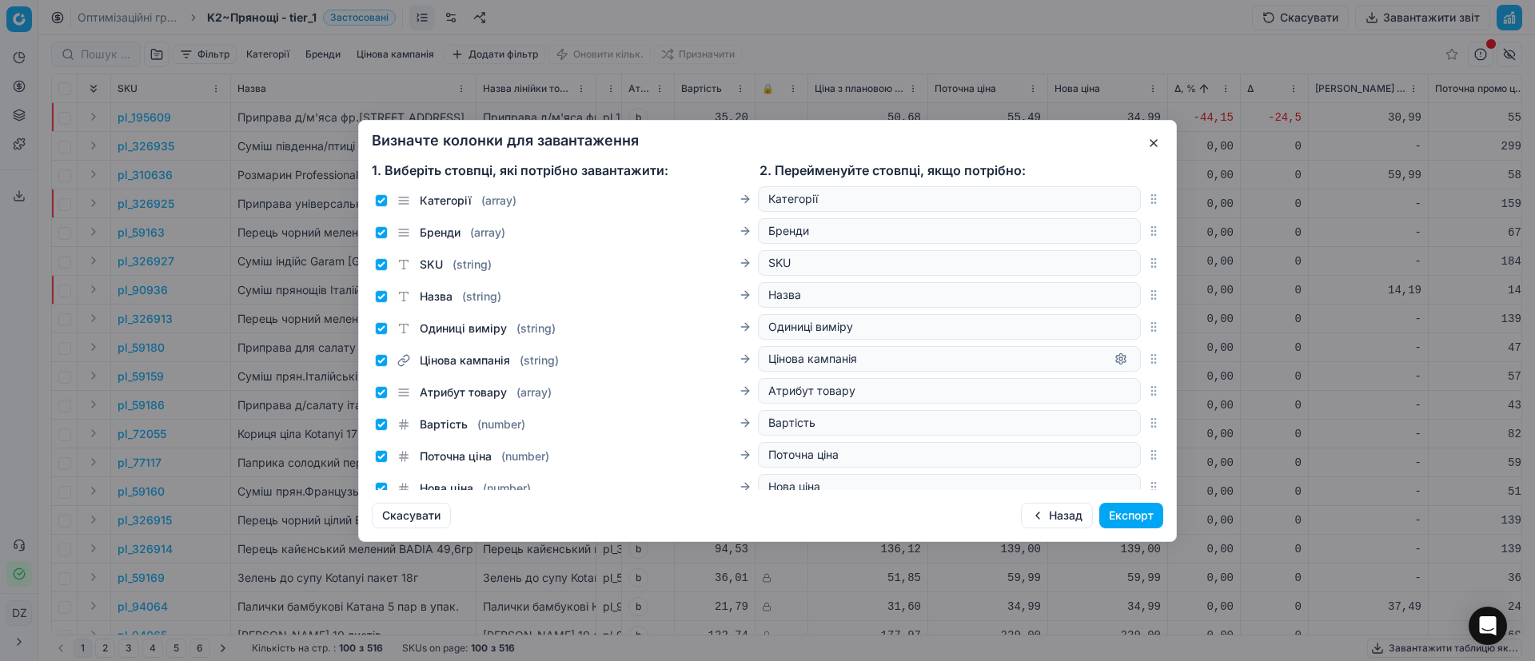
click at [1127, 520] on button "Експорт" at bounding box center [1132, 516] width 64 height 26
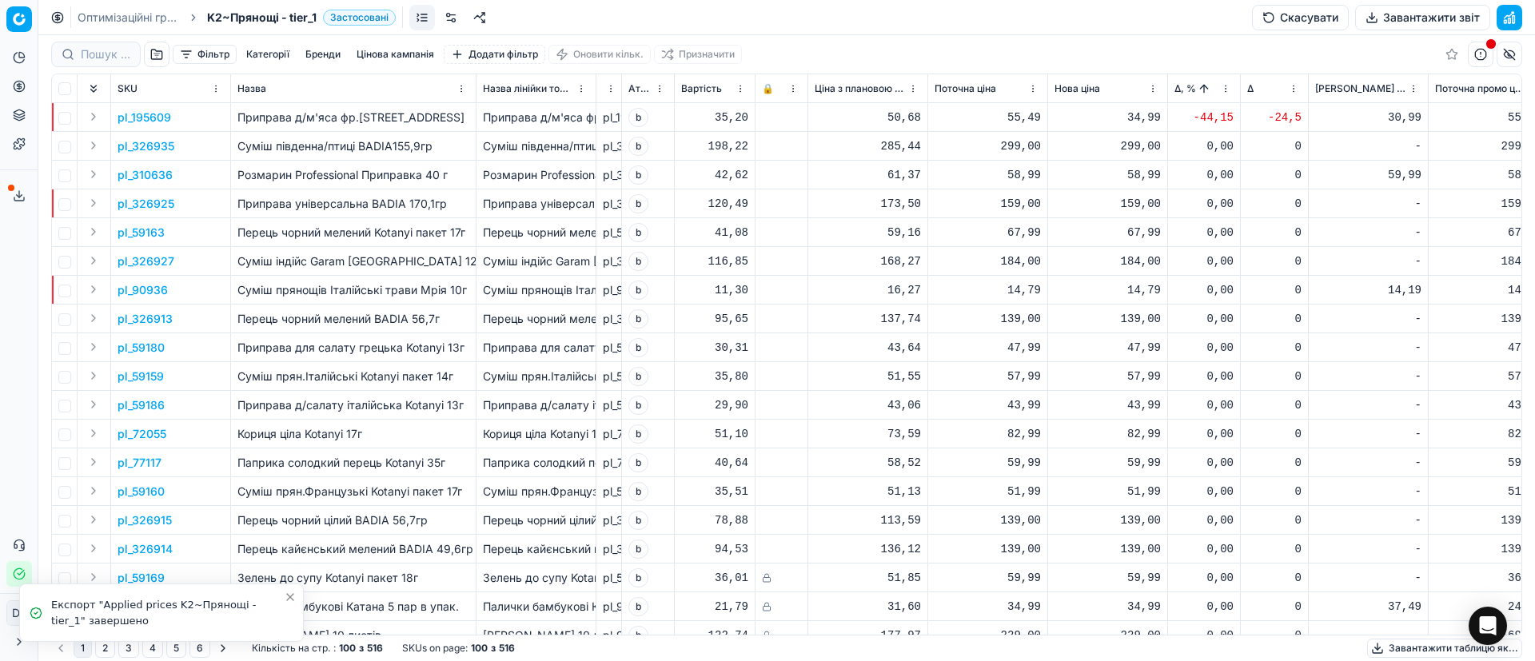
click at [10, 193] on button "Сервіс експорту" at bounding box center [19, 196] width 26 height 26
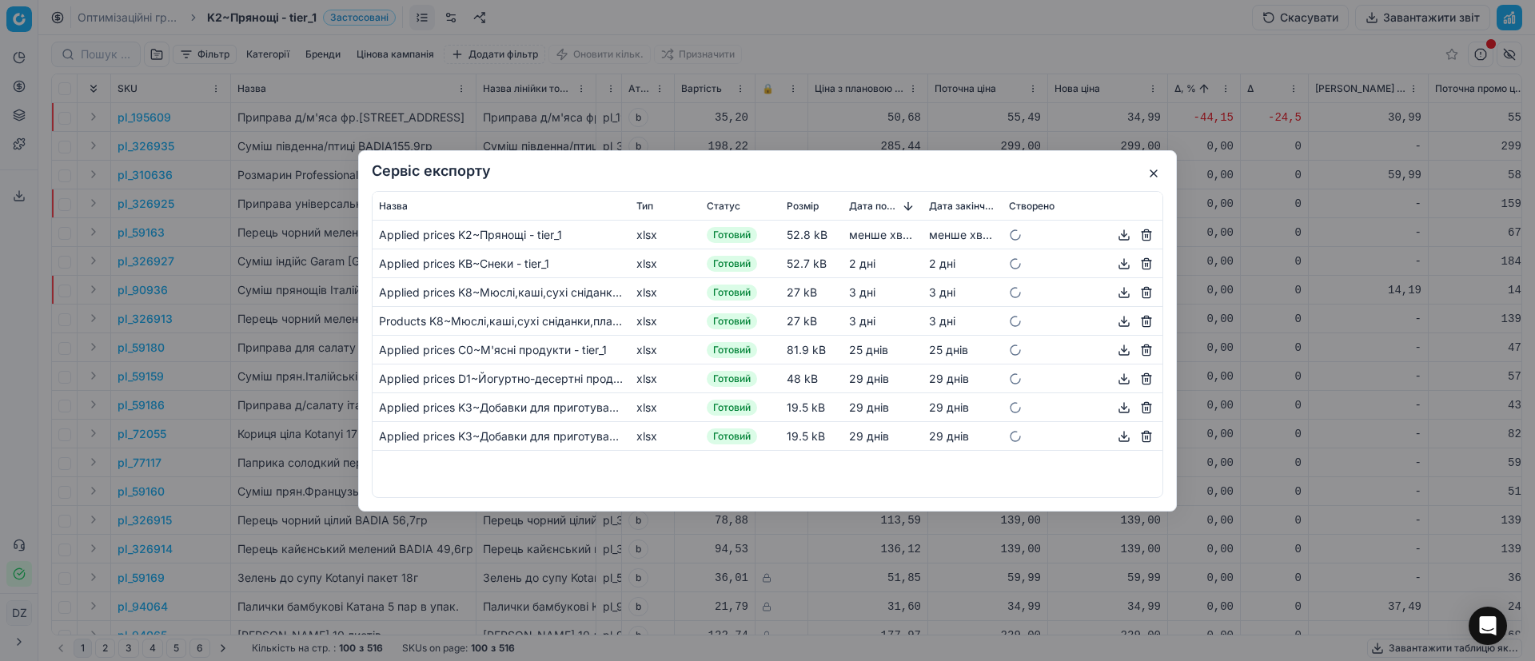
click at [1125, 234] on button "button" at bounding box center [1124, 234] width 19 height 19
